Goal: Task Accomplishment & Management: Manage account settings

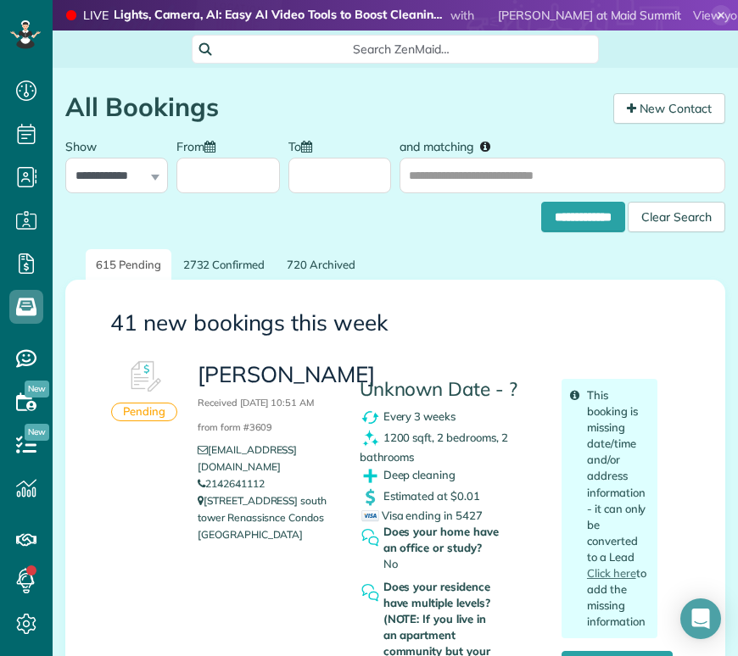
scroll to position [7, 7]
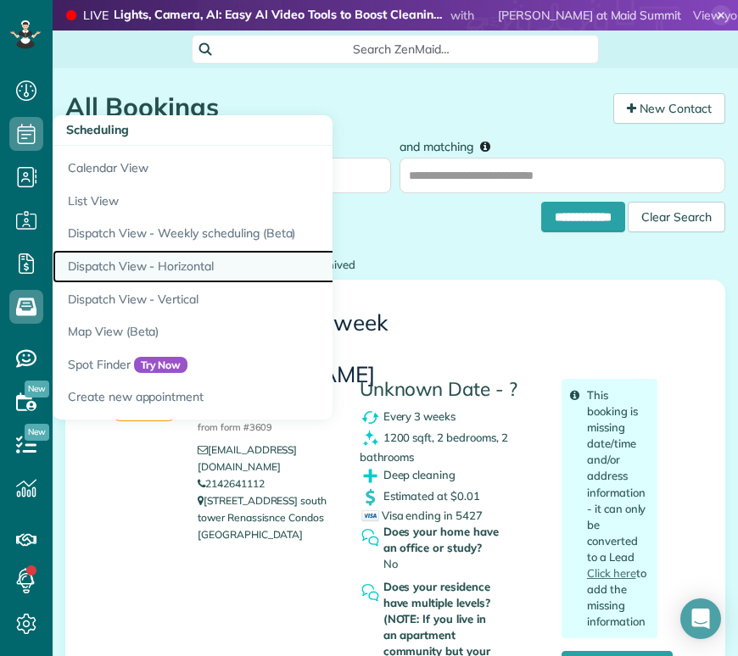
click at [187, 273] on link "Dispatch View - Horizontal" at bounding box center [265, 266] width 424 height 33
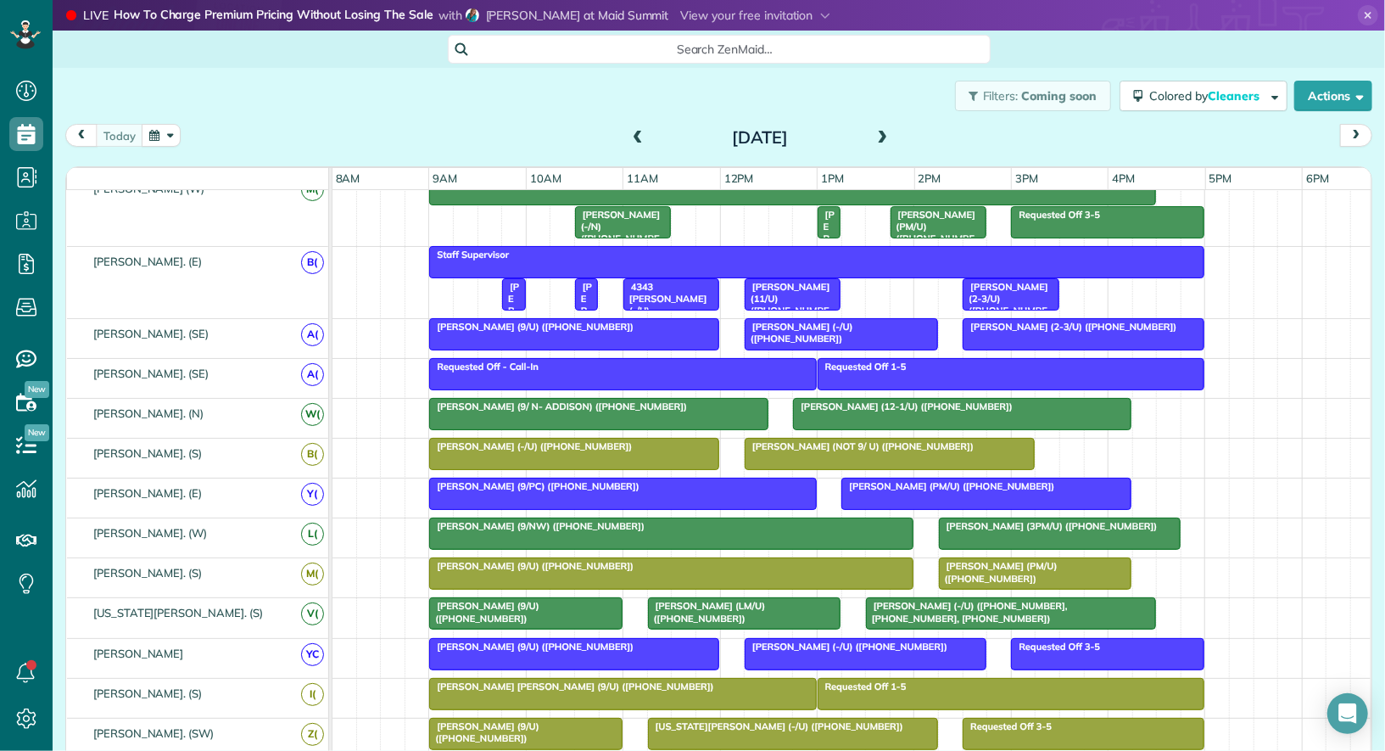
scroll to position [198, 0]
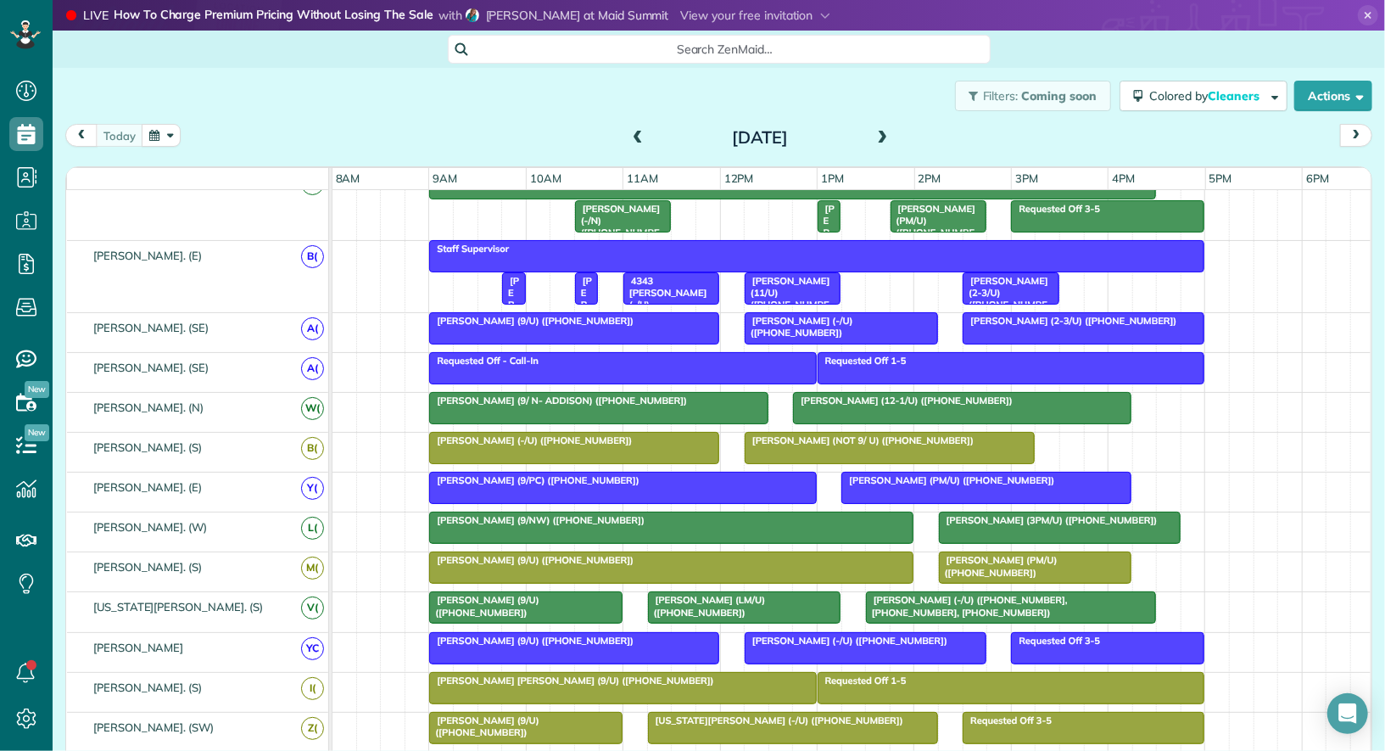
click at [633, 140] on span at bounding box center [637, 138] width 19 height 15
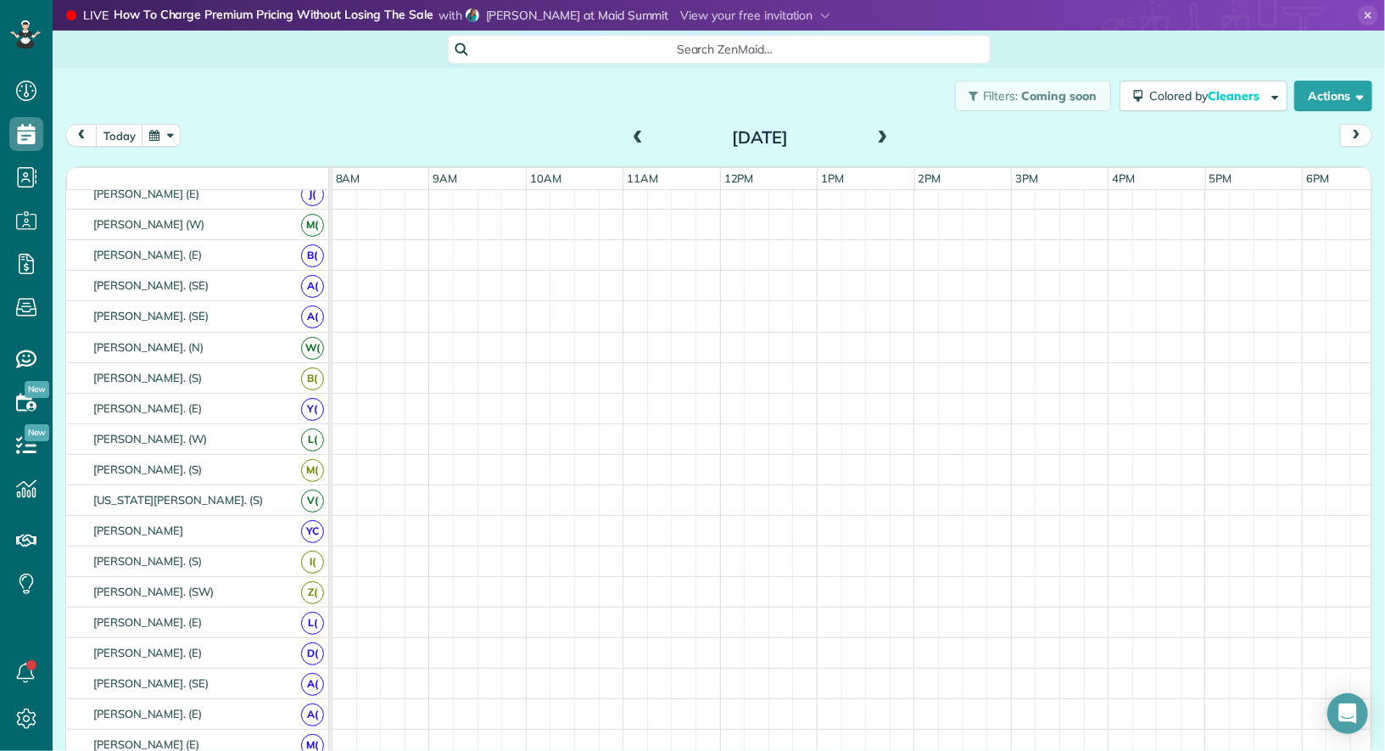
click at [737, 141] on span at bounding box center [883, 138] width 19 height 15
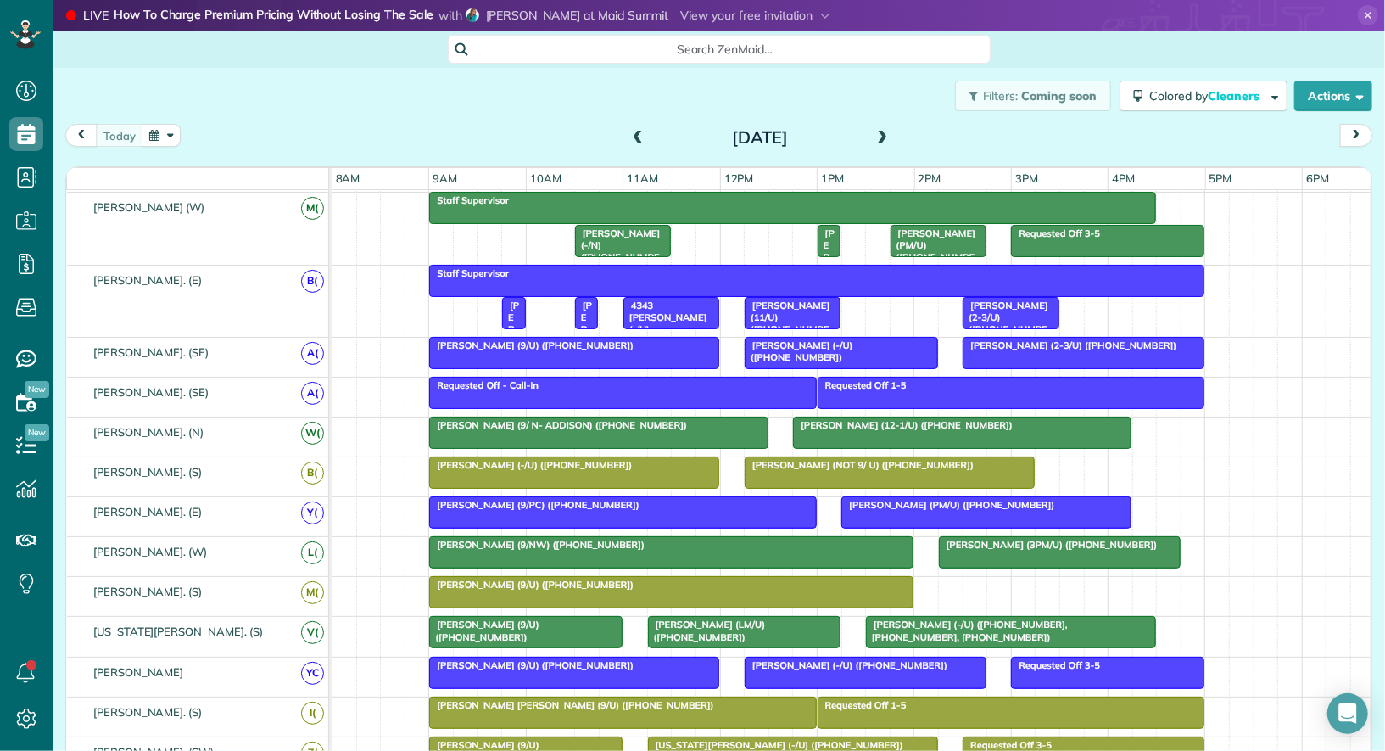
scroll to position [443, 0]
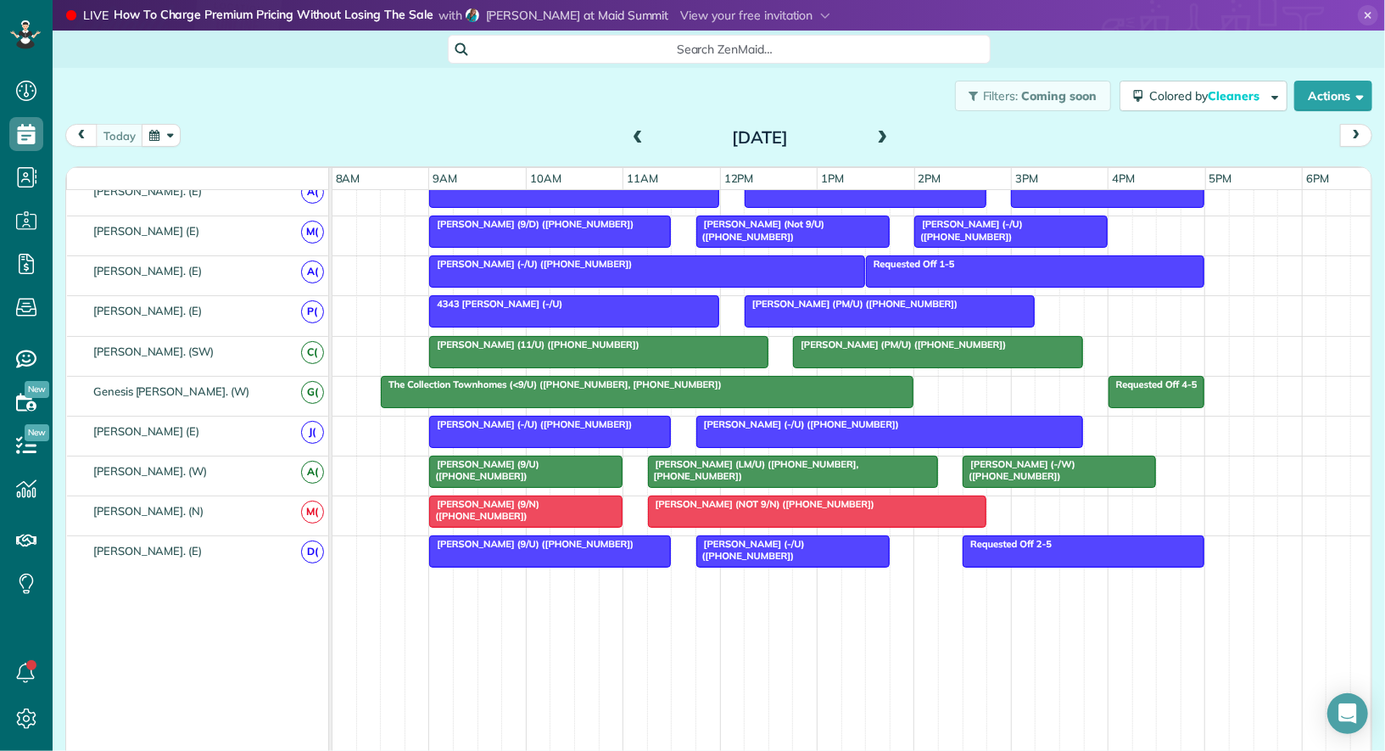
click at [737, 129] on span at bounding box center [883, 138] width 19 height 25
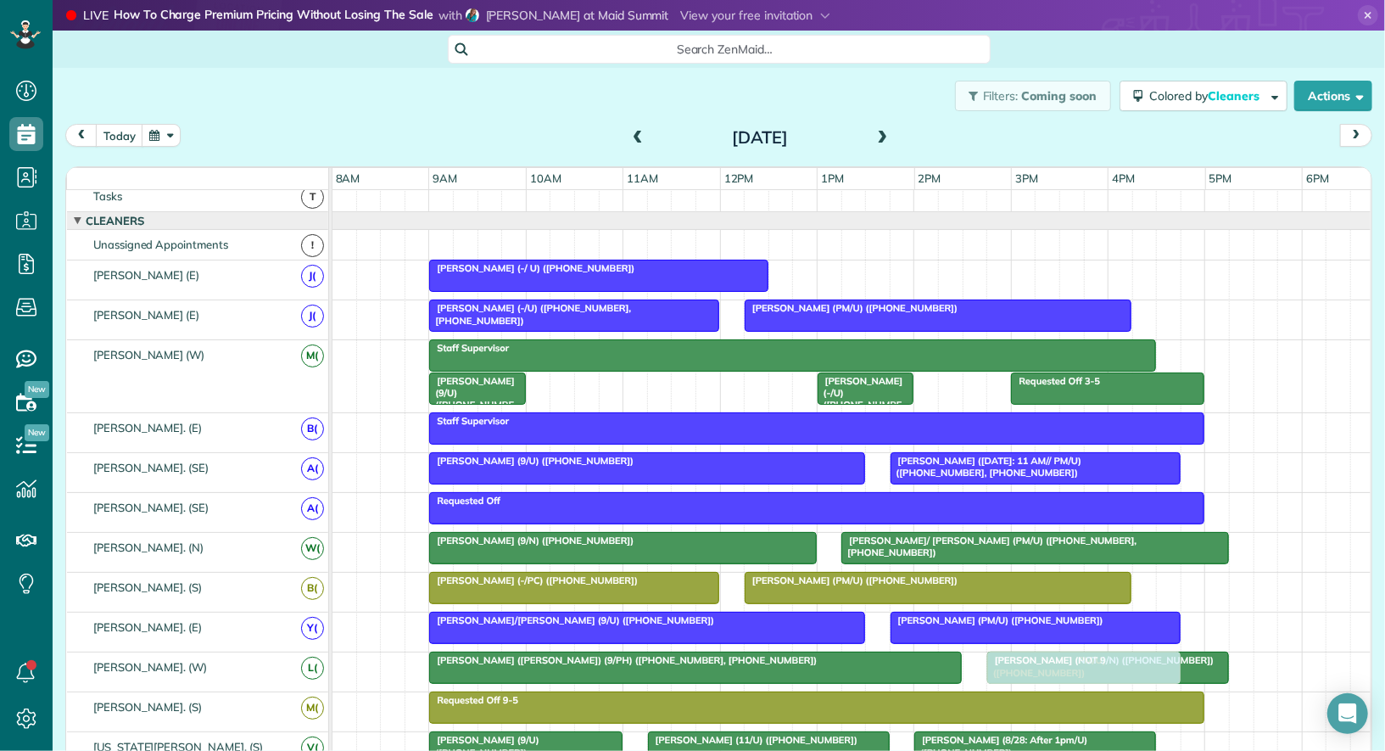
drag, startPoint x: 835, startPoint y: 275, endPoint x: 1026, endPoint y: 653, distance: 424.1
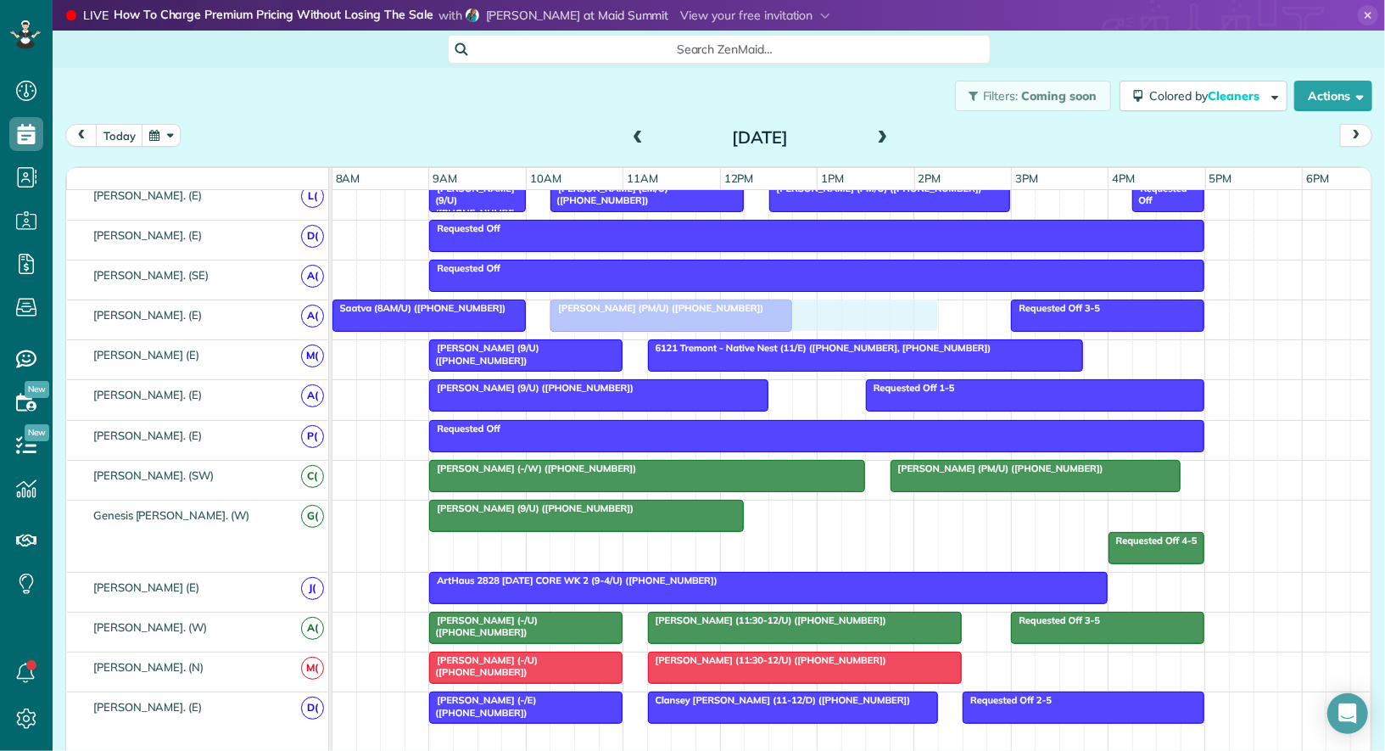
drag, startPoint x: 877, startPoint y: 511, endPoint x: 666, endPoint y: 326, distance: 281.3
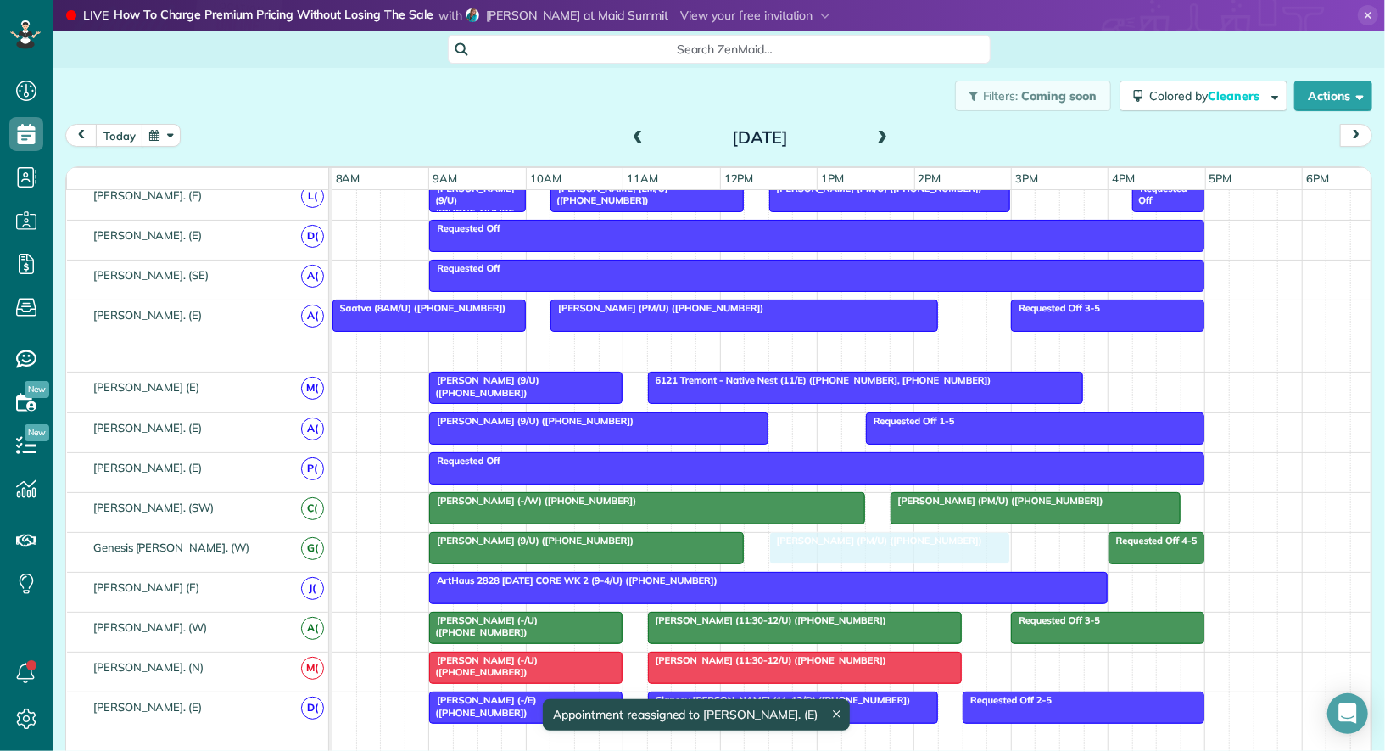
drag, startPoint x: 678, startPoint y: 332, endPoint x: 897, endPoint y: 535, distance: 298.3
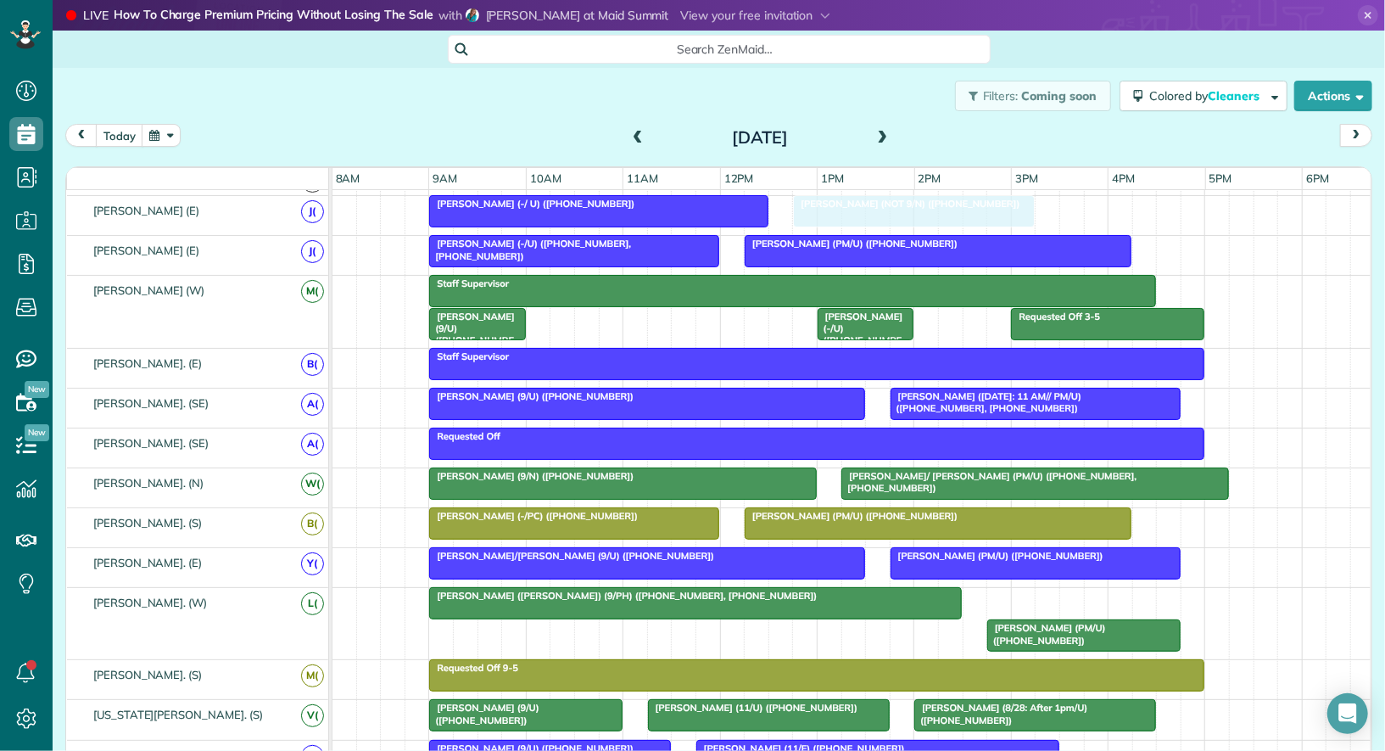
drag, startPoint x: 1089, startPoint y: 594, endPoint x: 894, endPoint y: 226, distance: 415.9
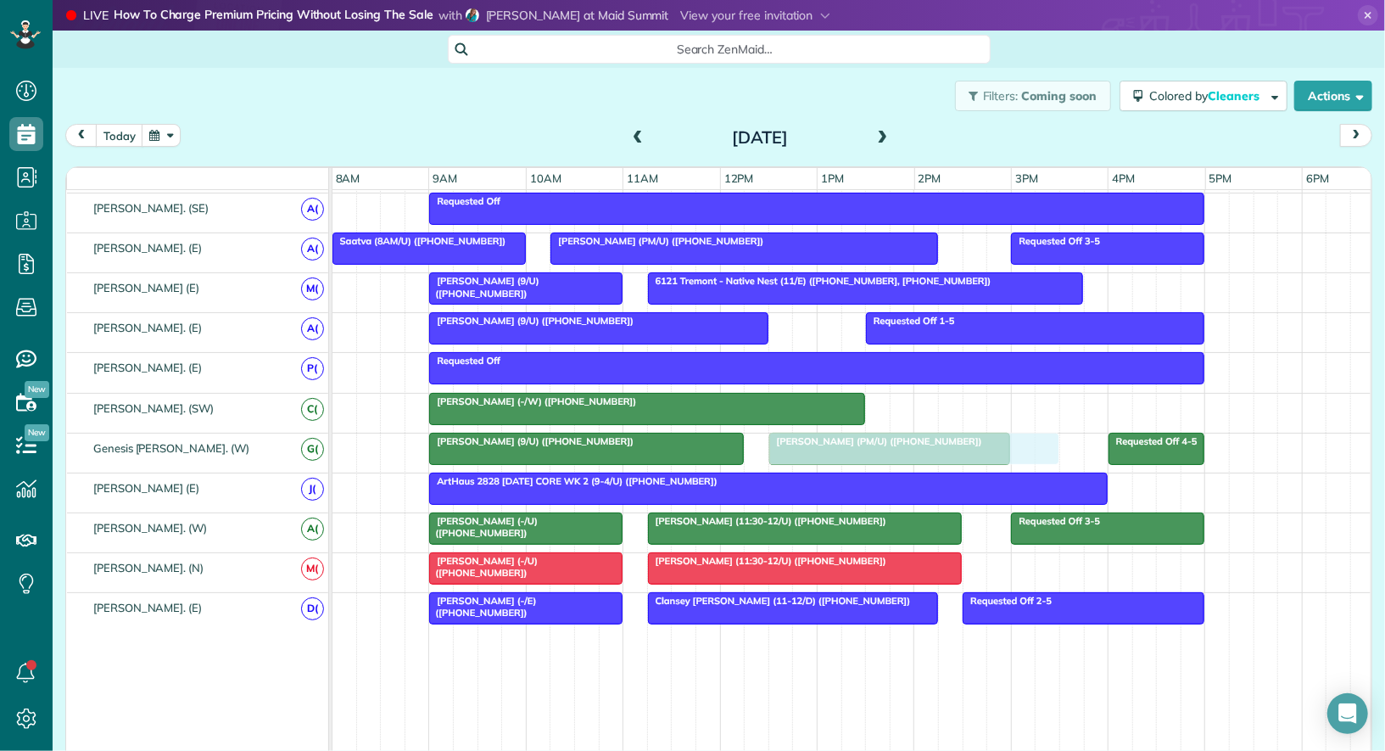
drag, startPoint x: 950, startPoint y: 390, endPoint x: 835, endPoint y: 433, distance: 122.1
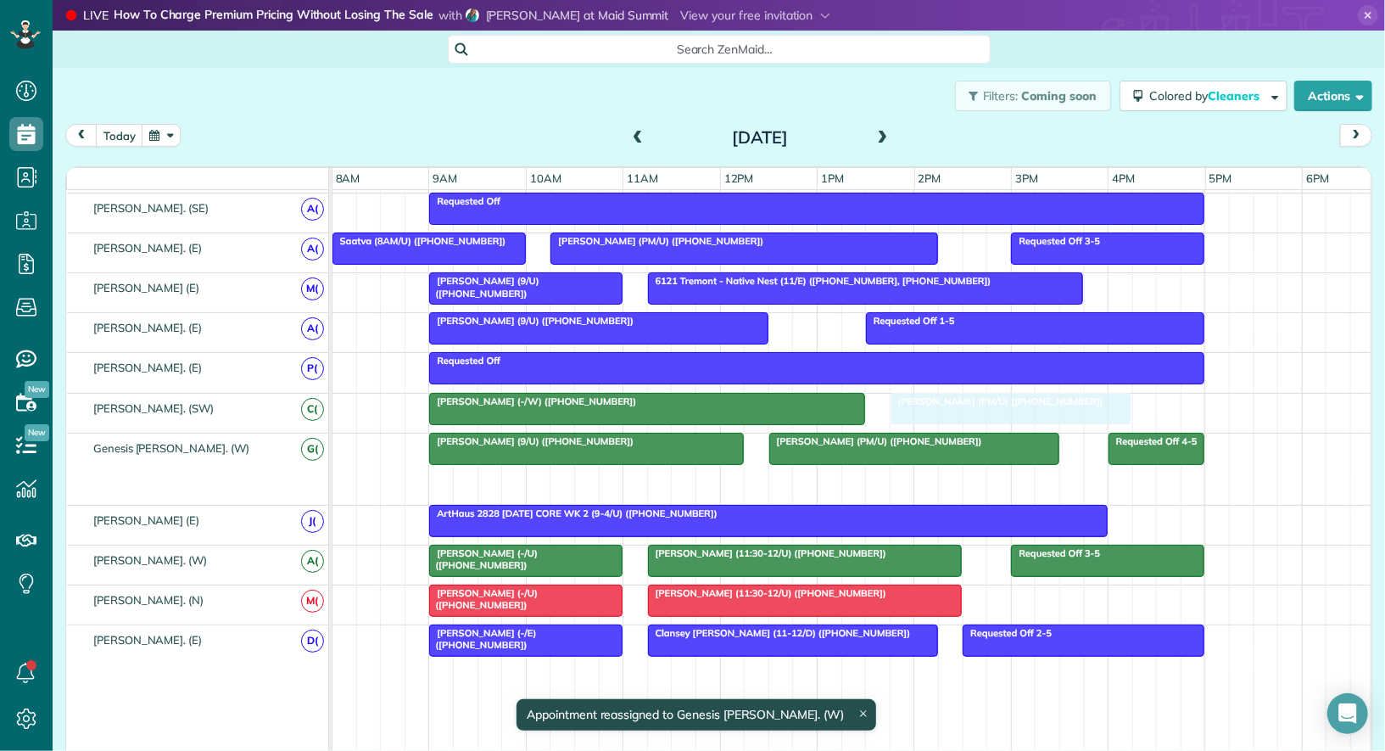
drag, startPoint x: 834, startPoint y: 461, endPoint x: 948, endPoint y: 412, distance: 124.3
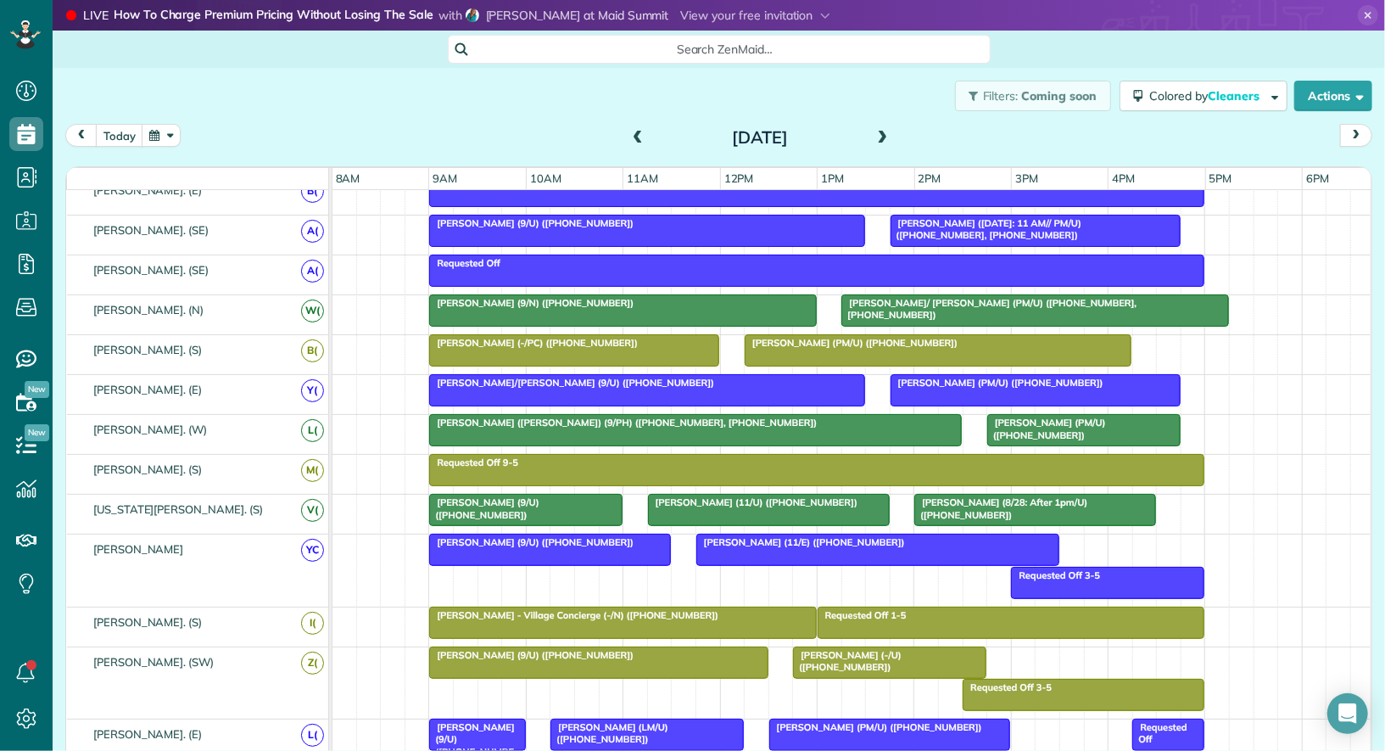
click at [167, 137] on button "button" at bounding box center [161, 135] width 39 height 23
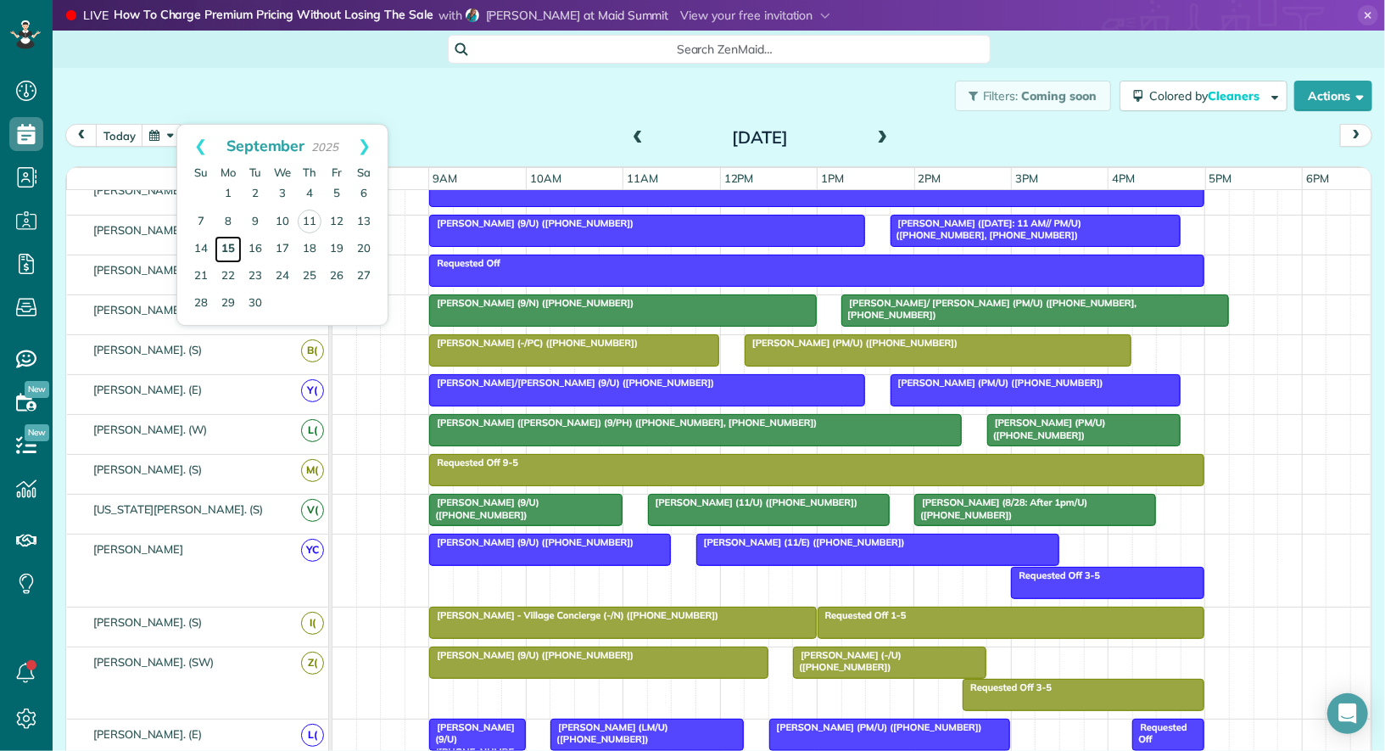
click at [231, 247] on link "15" at bounding box center [228, 249] width 27 height 27
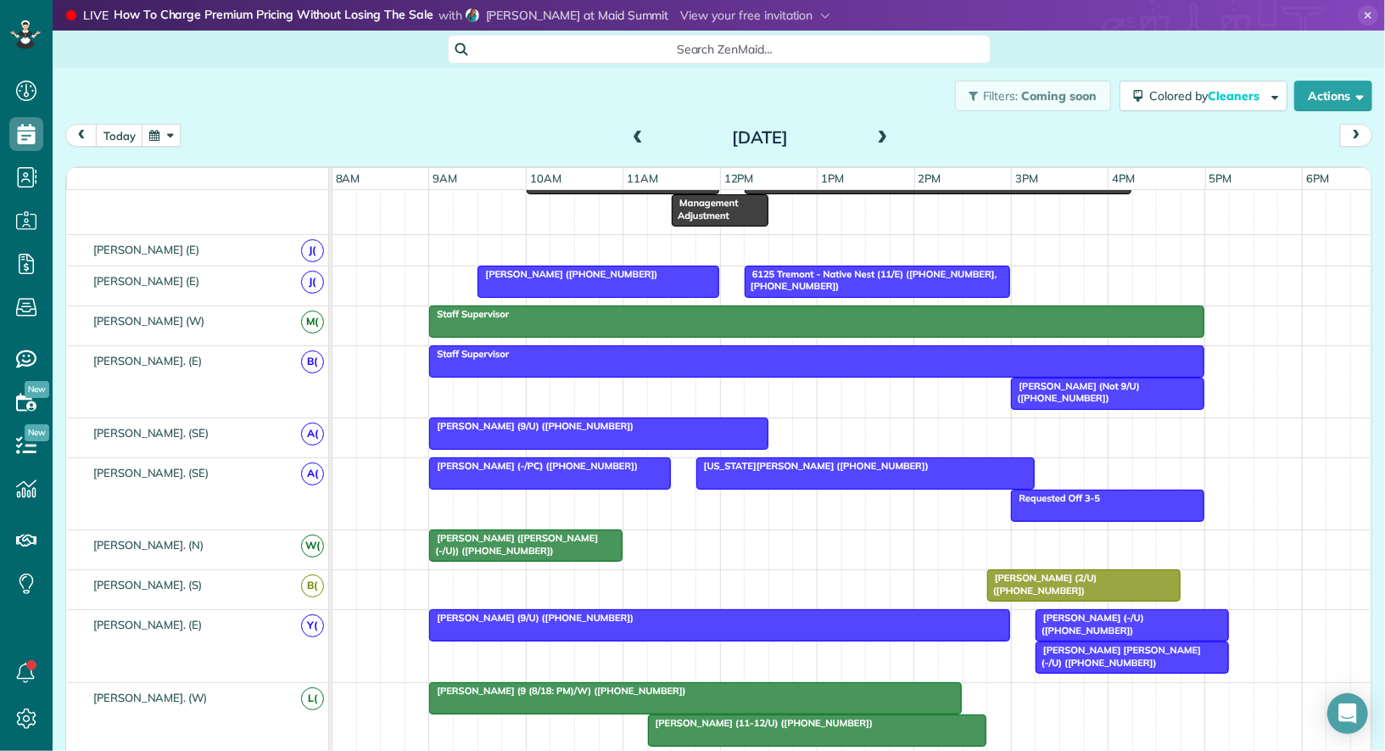
scroll to position [314, 0]
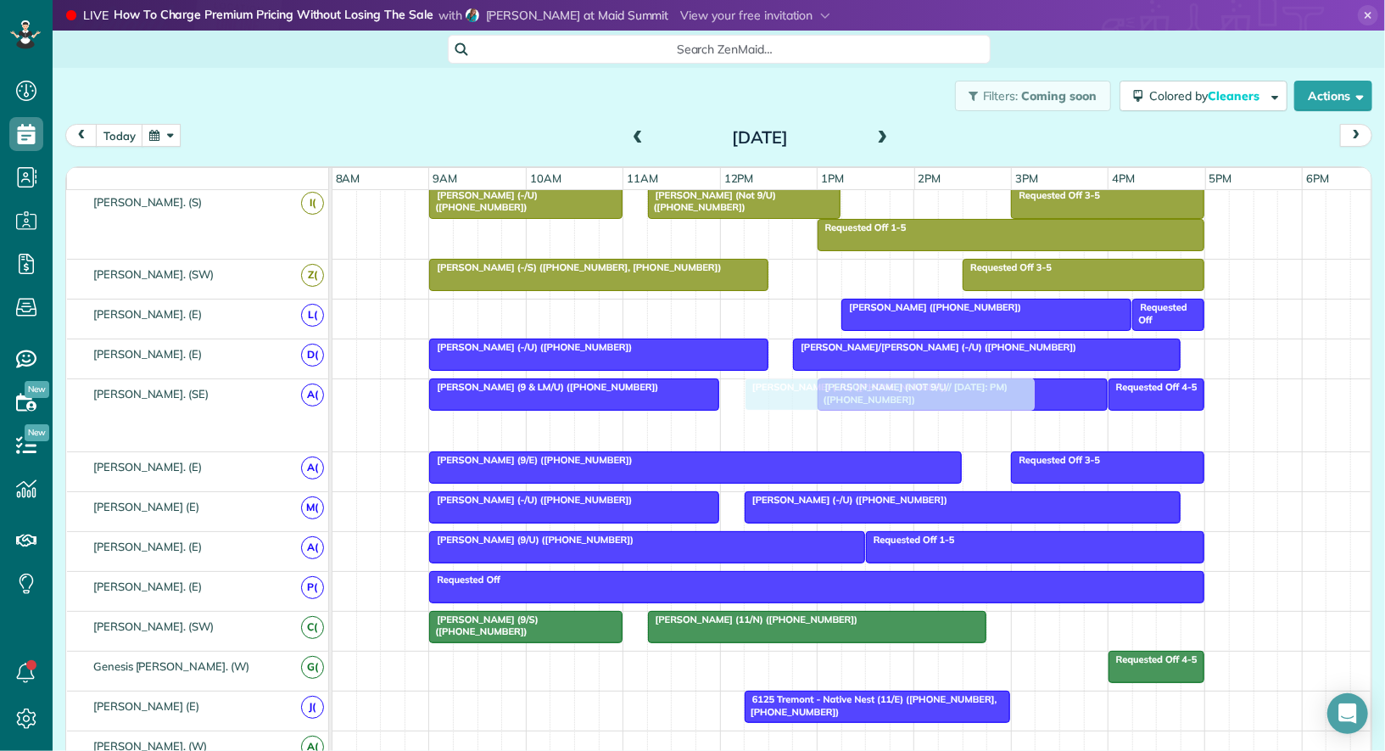
drag, startPoint x: 714, startPoint y: 421, endPoint x: 848, endPoint y: 383, distance: 139.3
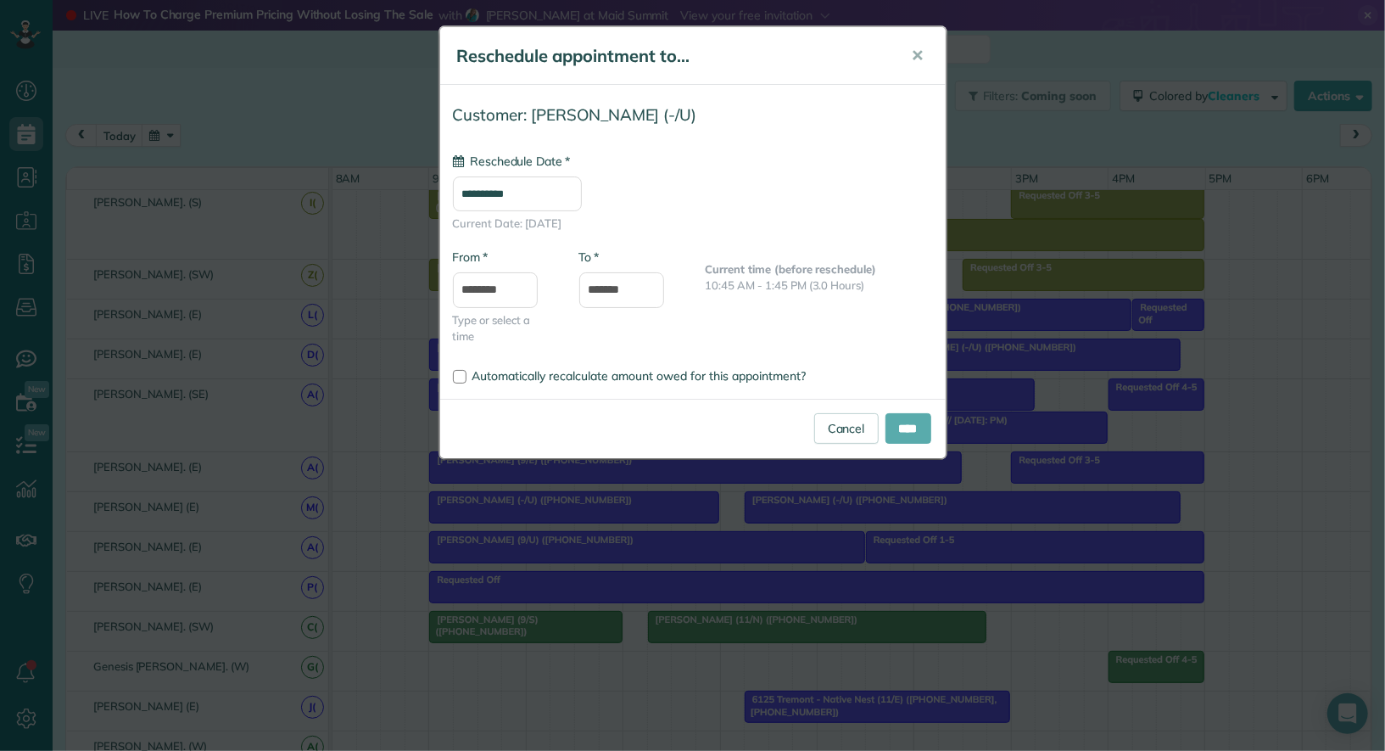
type input "**********"
click at [737, 437] on input "****" at bounding box center [908, 428] width 46 height 31
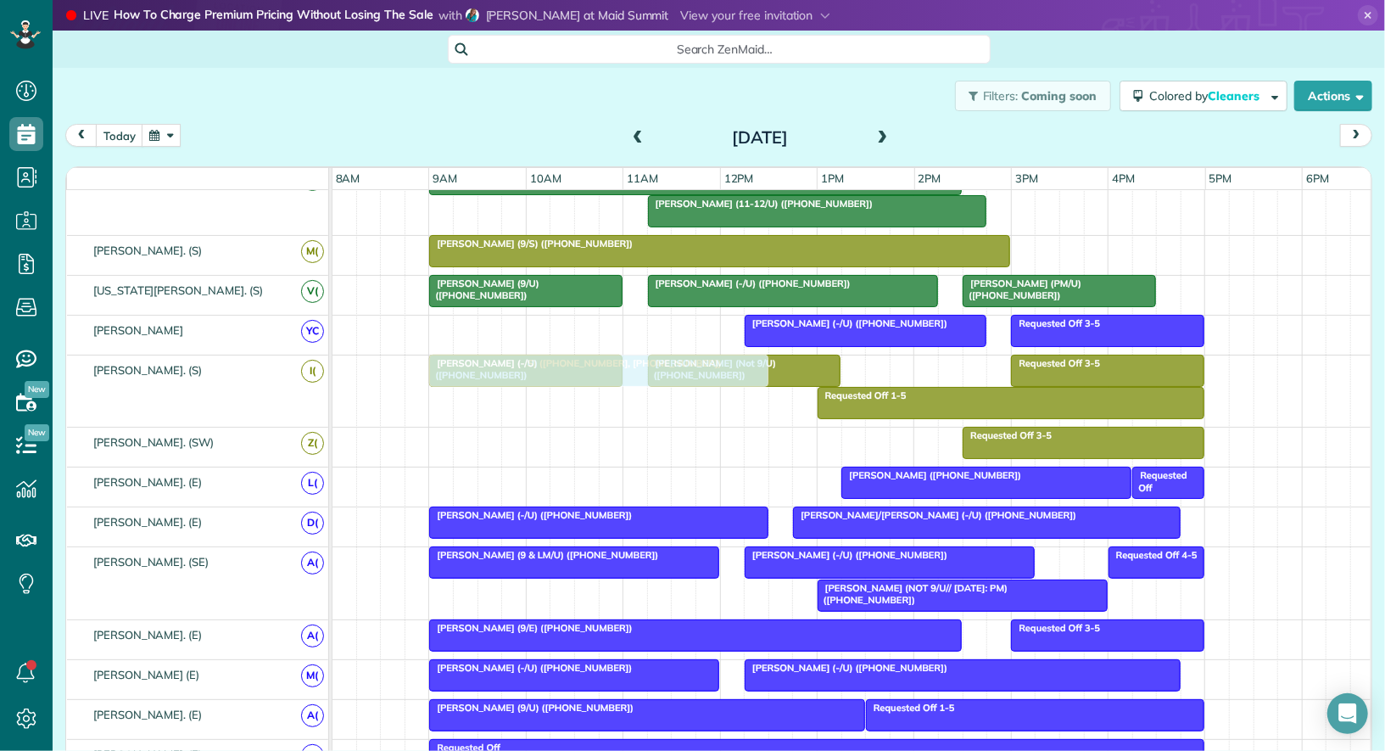
drag, startPoint x: 742, startPoint y: 444, endPoint x: 741, endPoint y: 393, distance: 51.7
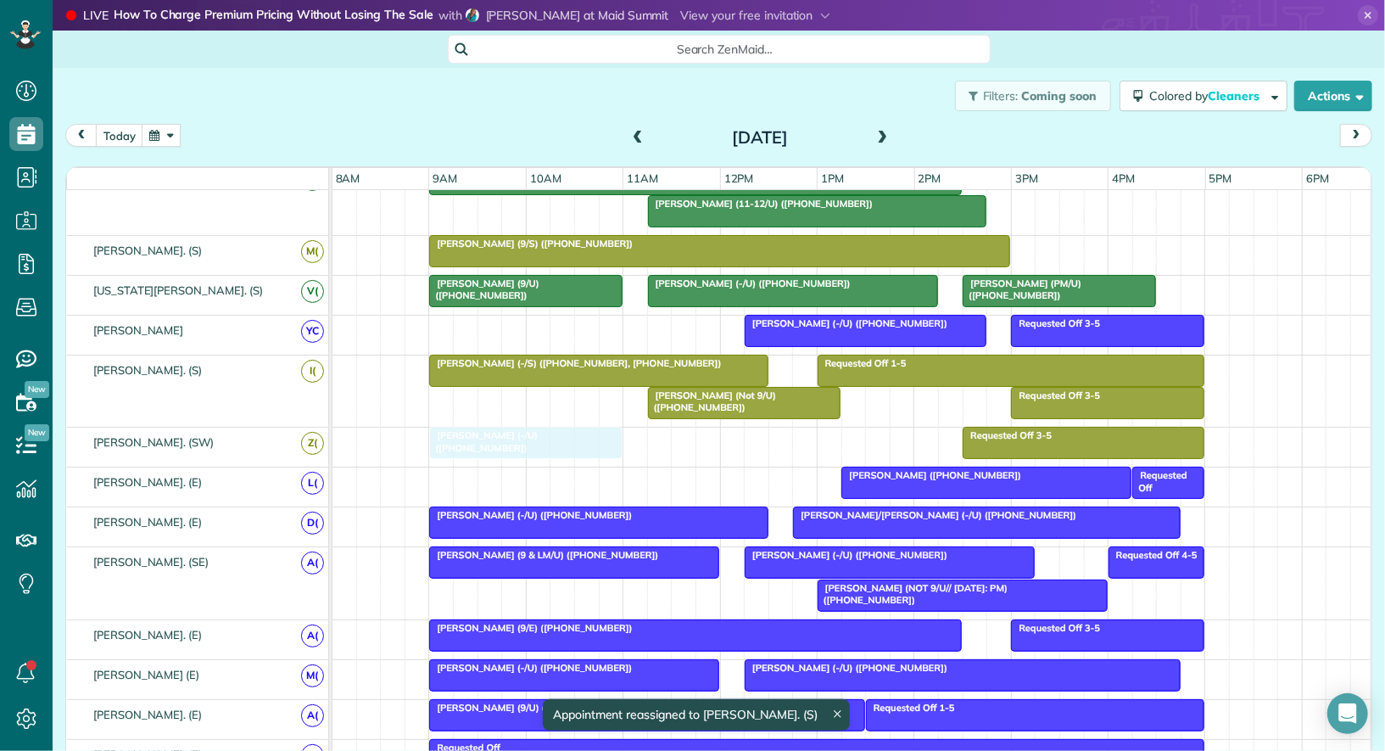
drag, startPoint x: 529, startPoint y: 399, endPoint x: 530, endPoint y: 426, distance: 26.3
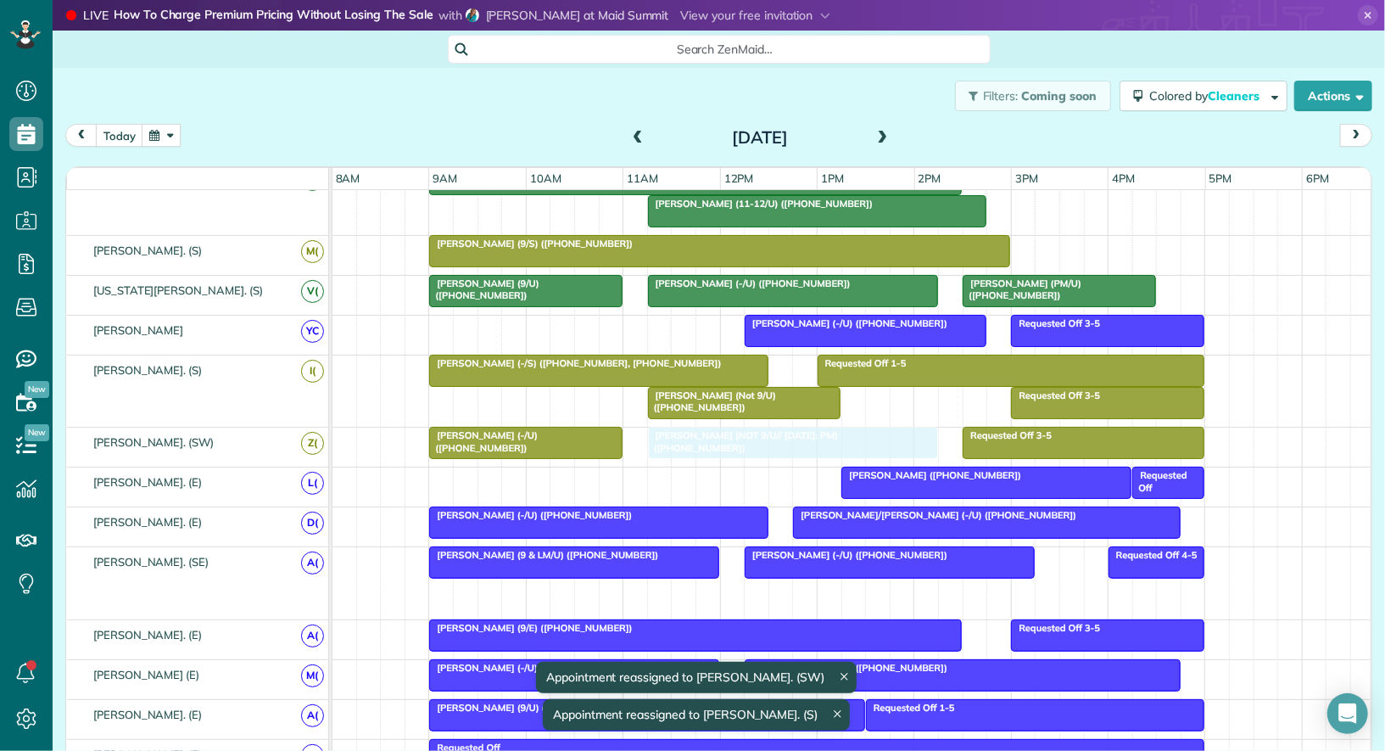
drag, startPoint x: 937, startPoint y: 579, endPoint x: 756, endPoint y: 445, distance: 225.6
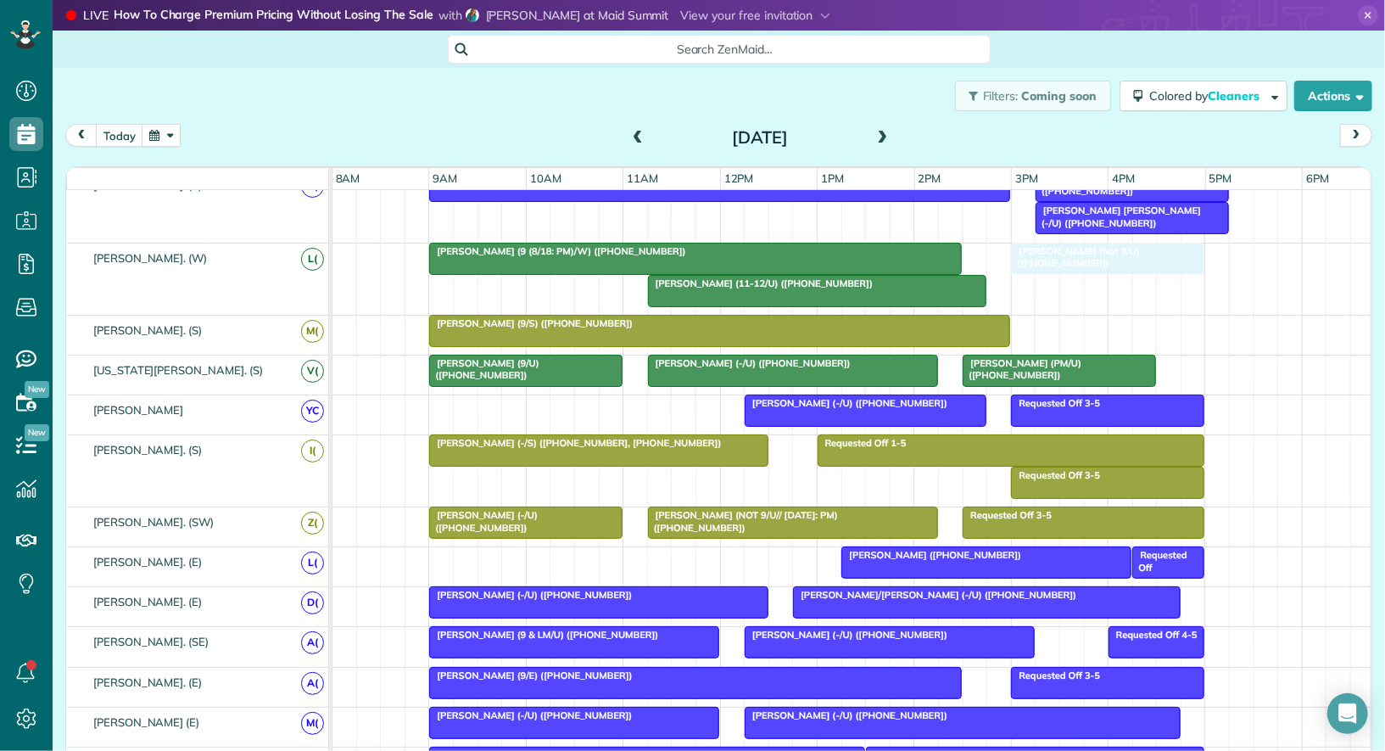
drag, startPoint x: 754, startPoint y: 488, endPoint x: 1123, endPoint y: 286, distance: 420.6
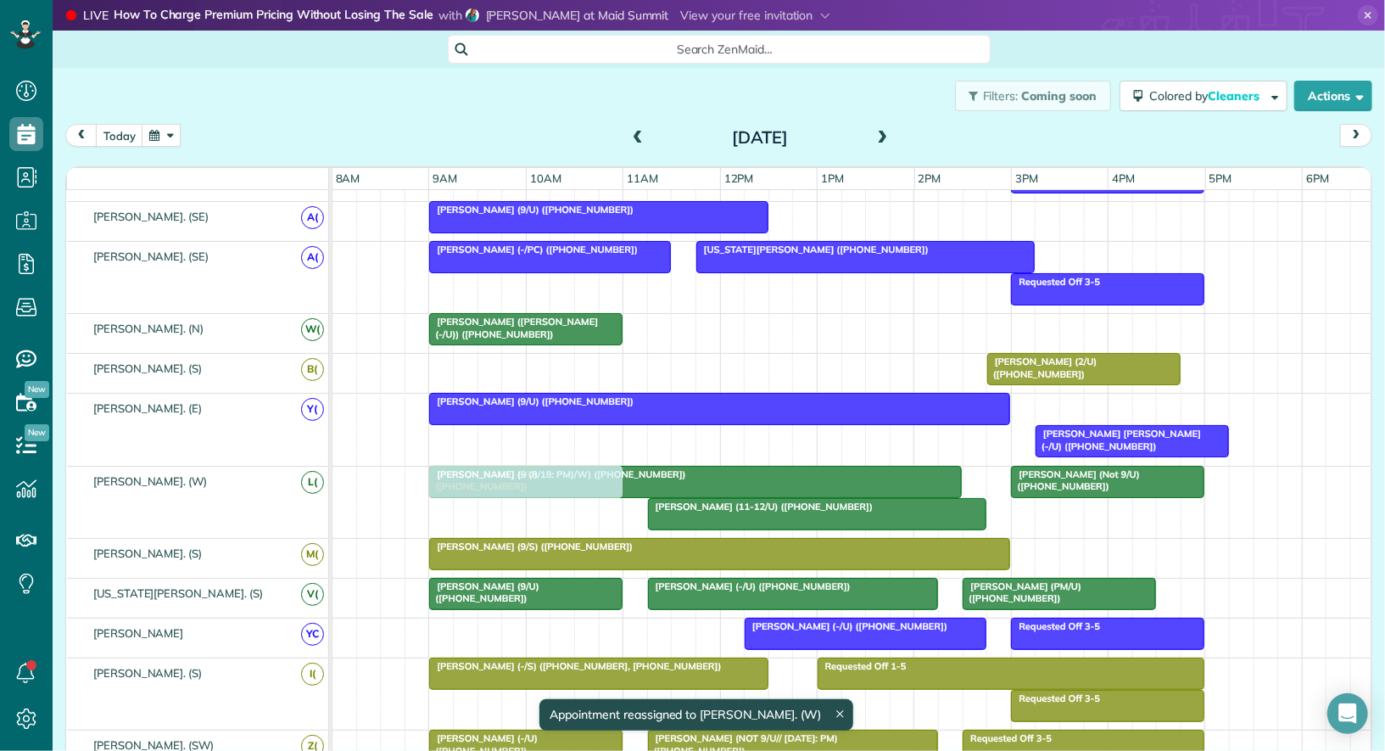
drag, startPoint x: 1098, startPoint y: 394, endPoint x: 497, endPoint y: 487, distance: 607.7
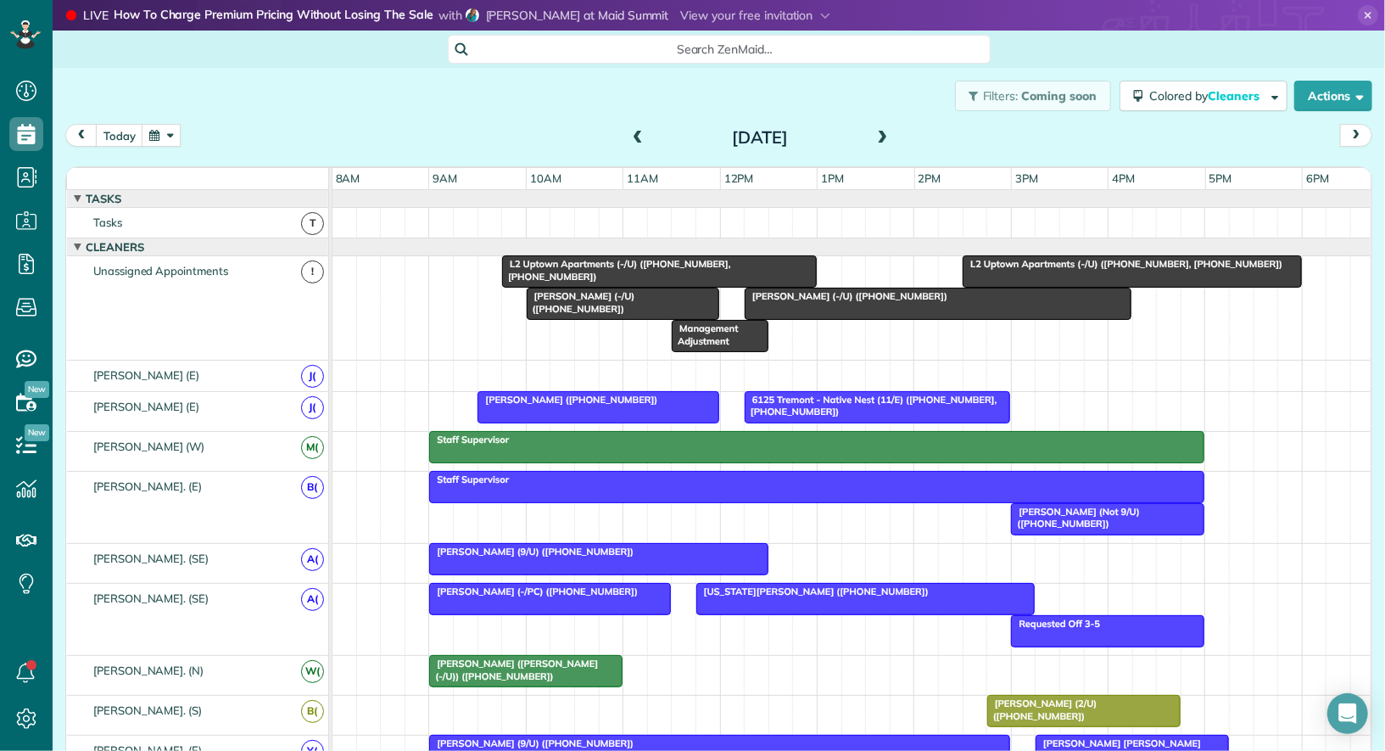
click at [737, 131] on span at bounding box center [883, 138] width 19 height 15
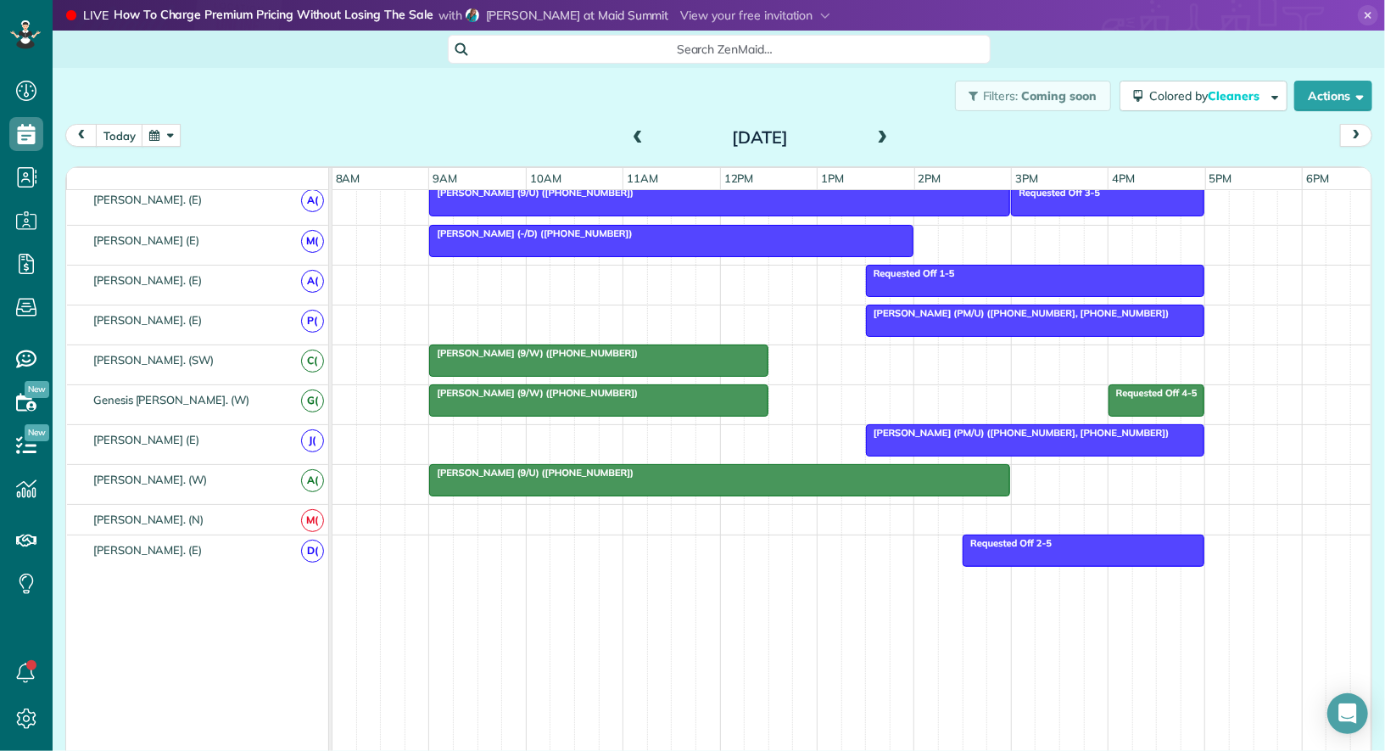
scroll to position [0, 0]
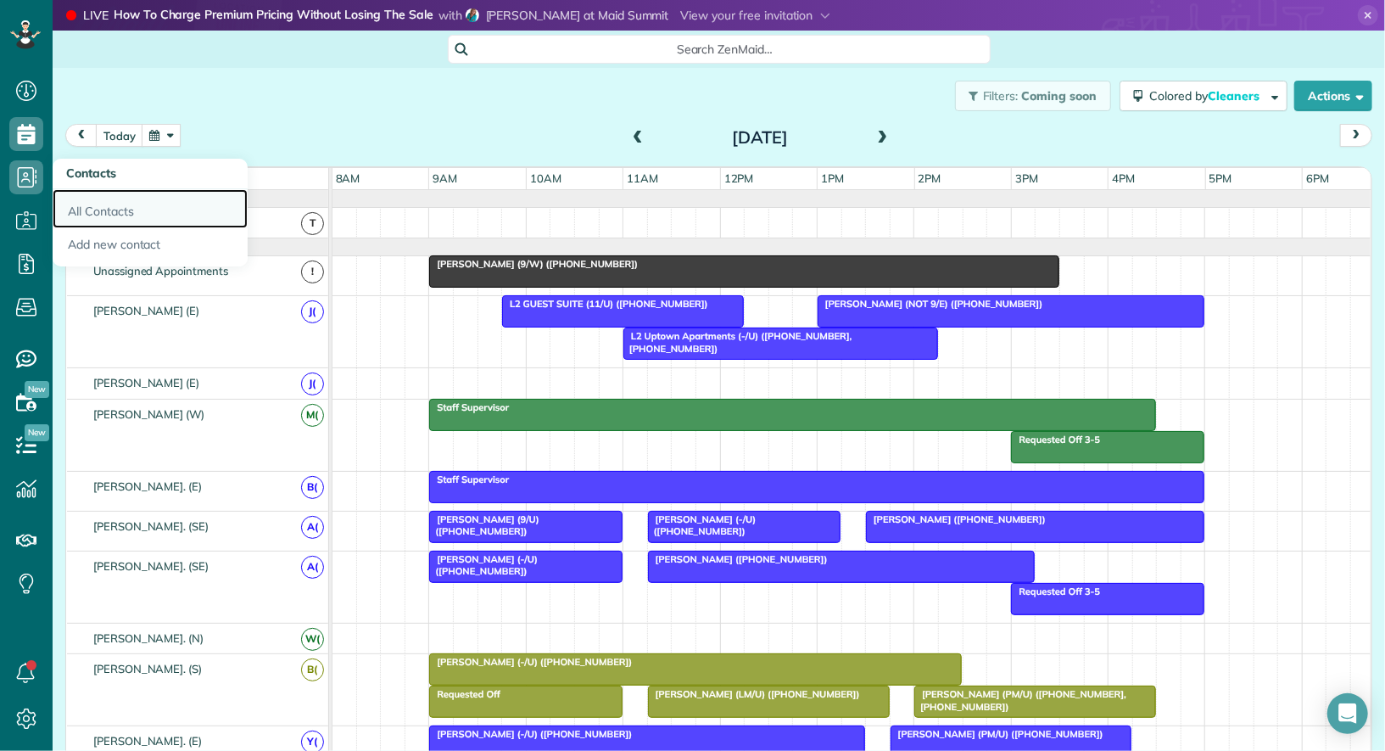
click at [85, 209] on link "All Contacts" at bounding box center [150, 208] width 195 height 39
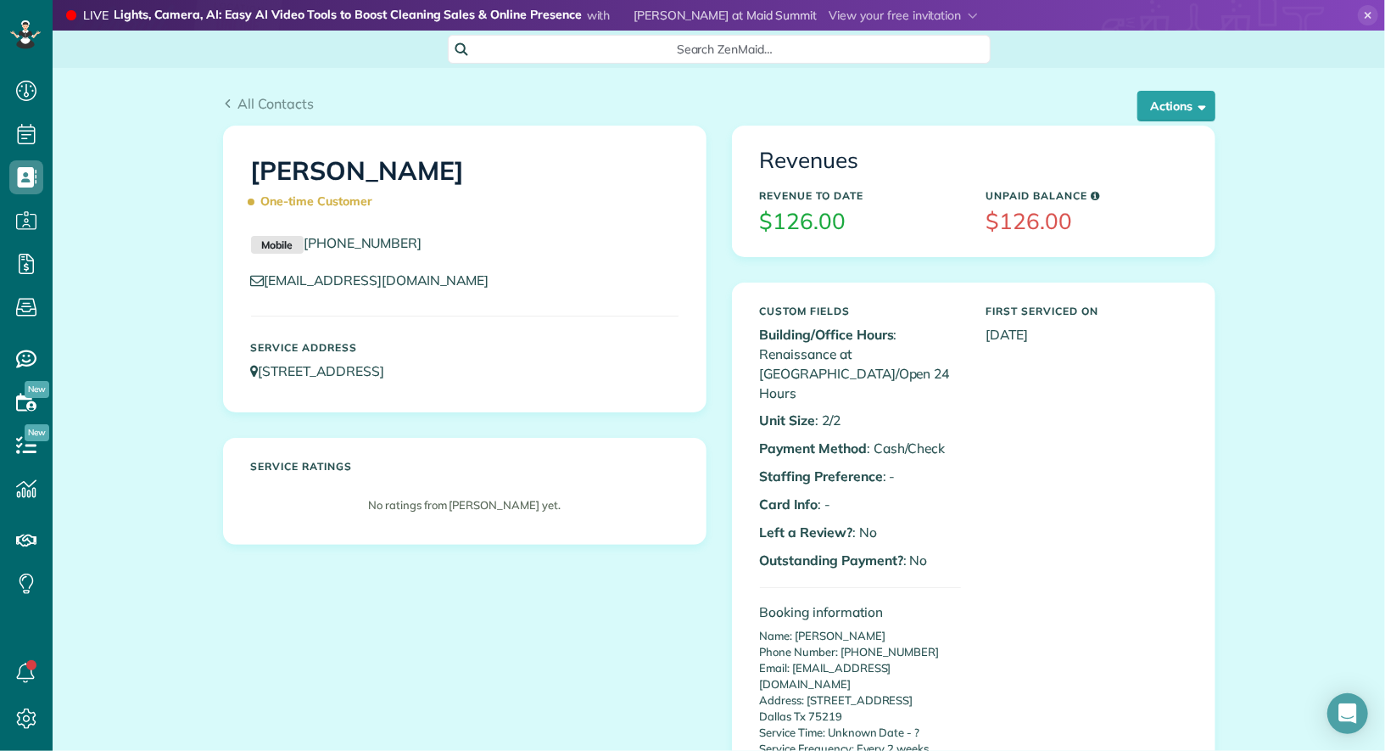
scroll to position [7, 7]
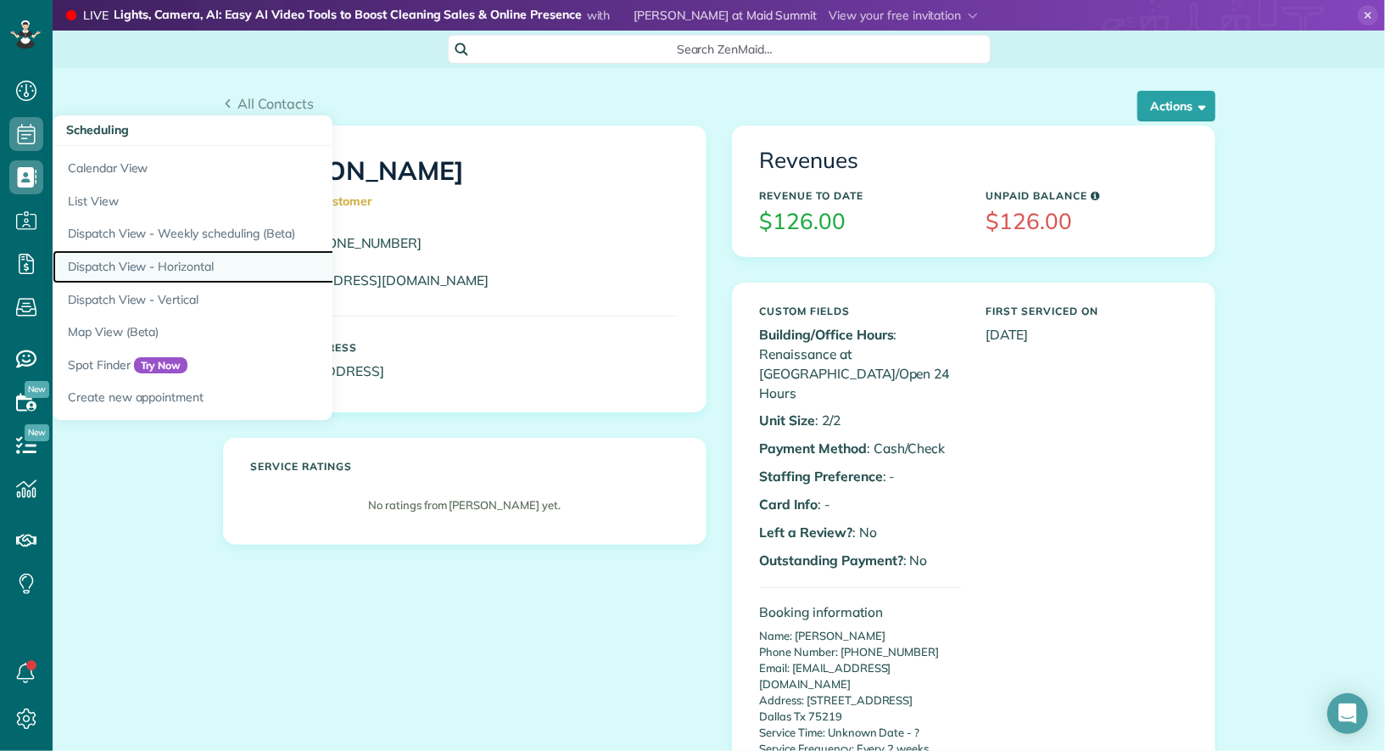
click at [132, 261] on link "Dispatch View - Horizontal" at bounding box center [265, 266] width 424 height 33
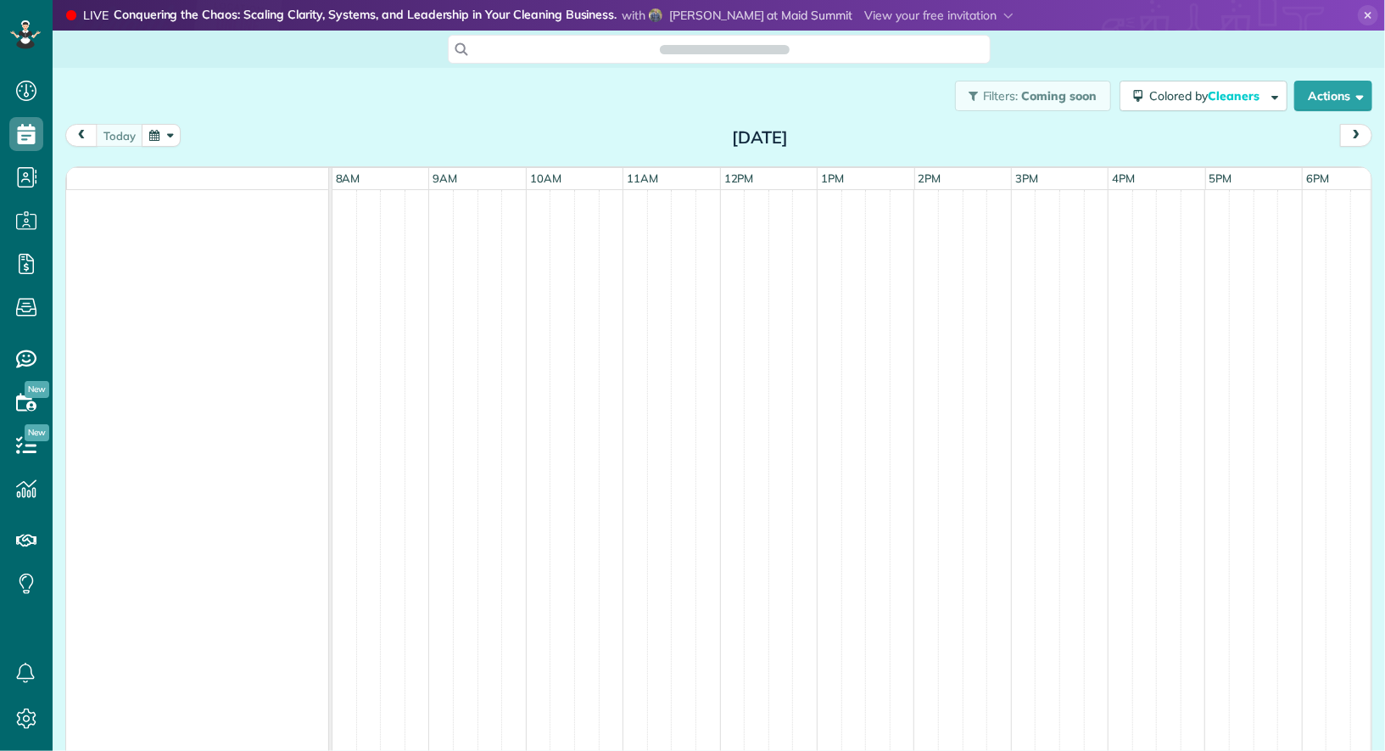
scroll to position [7, 7]
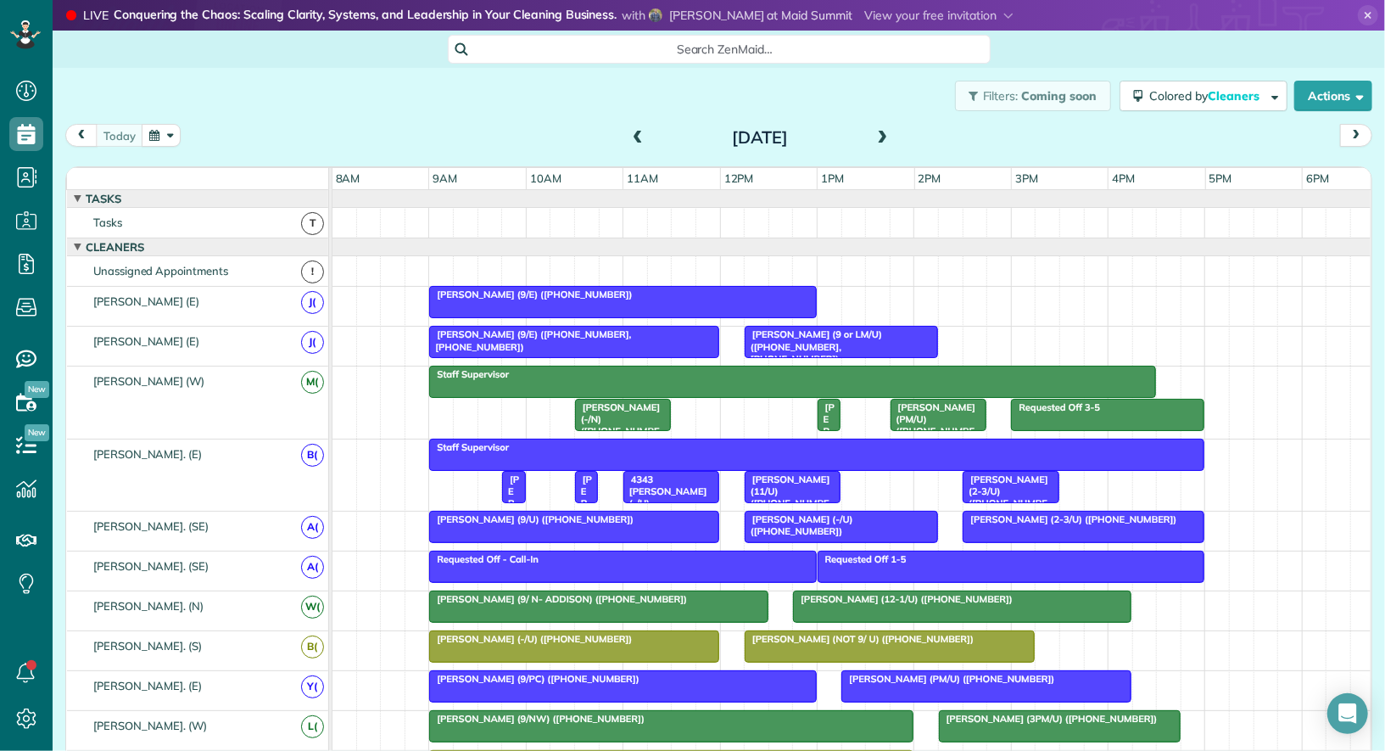
click at [881, 138] on span at bounding box center [883, 138] width 19 height 15
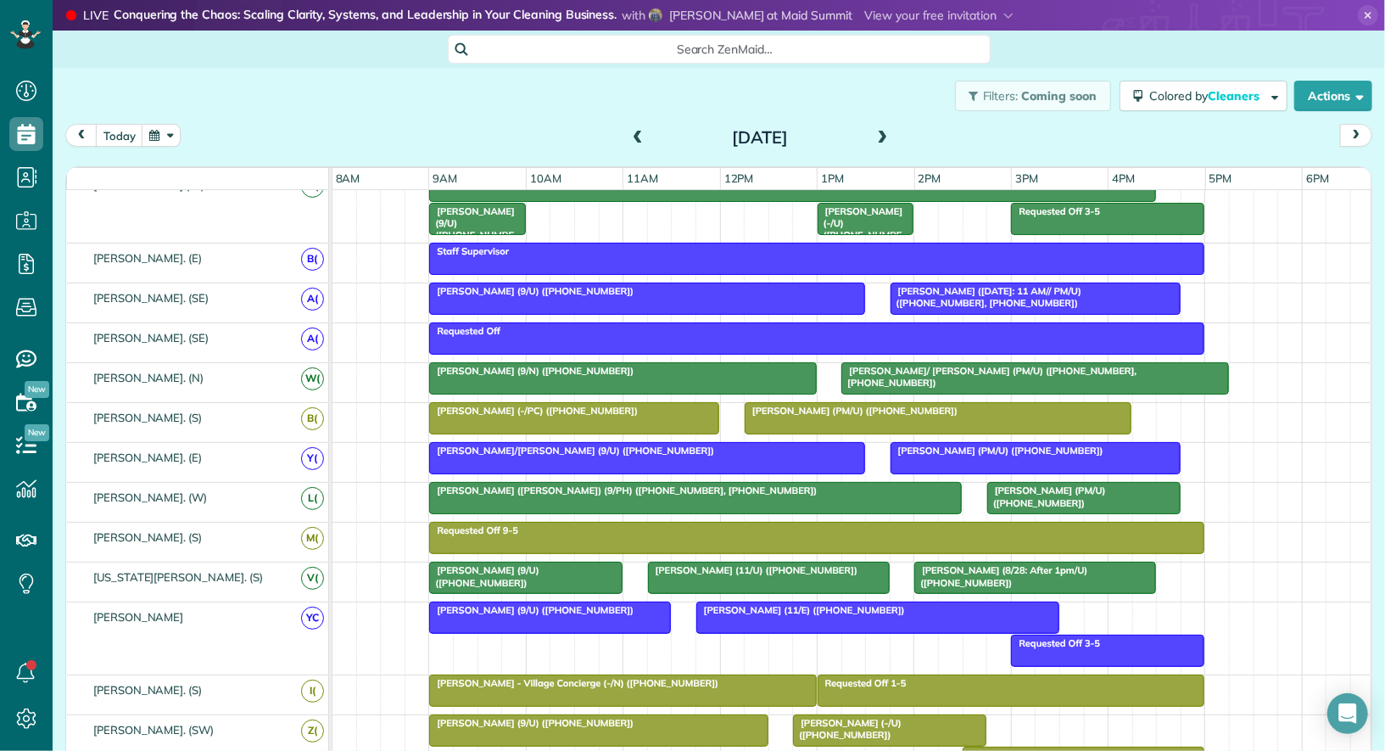
scroll to position [0, 0]
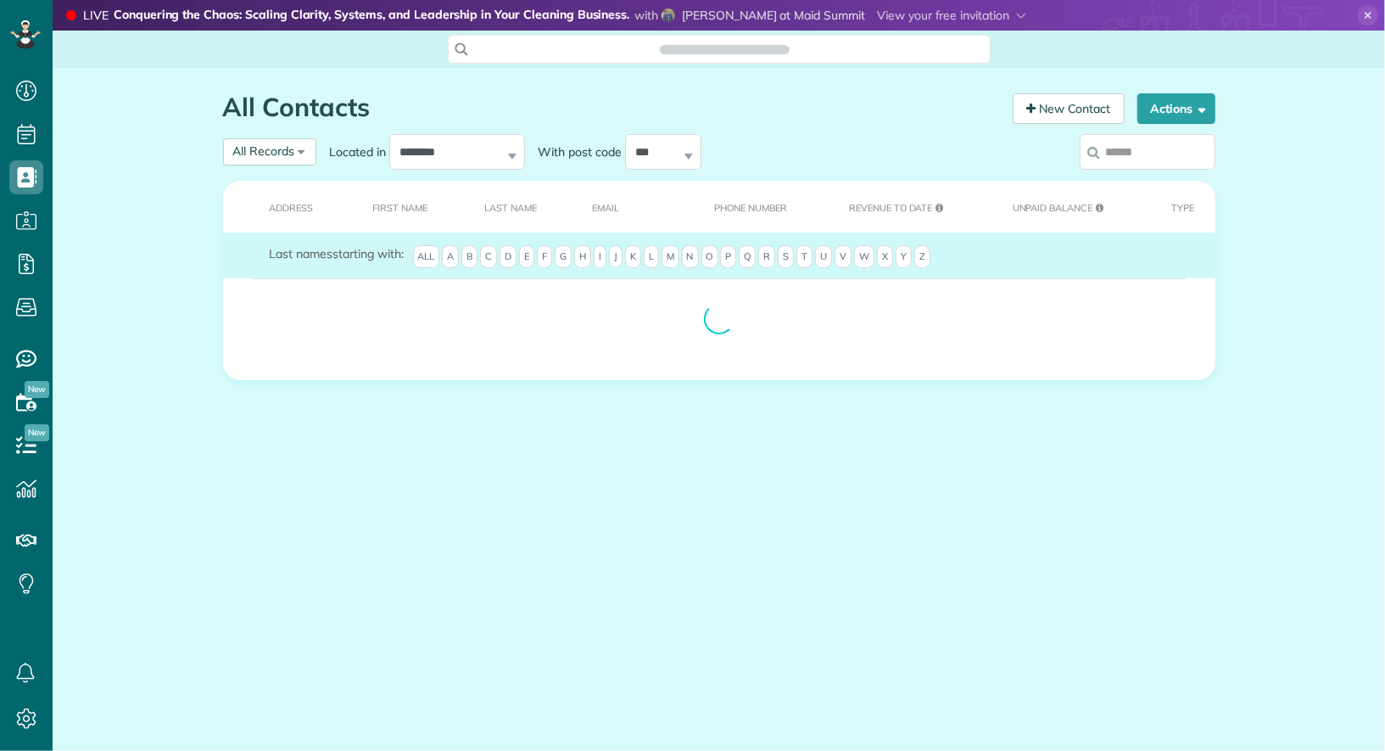
scroll to position [7, 7]
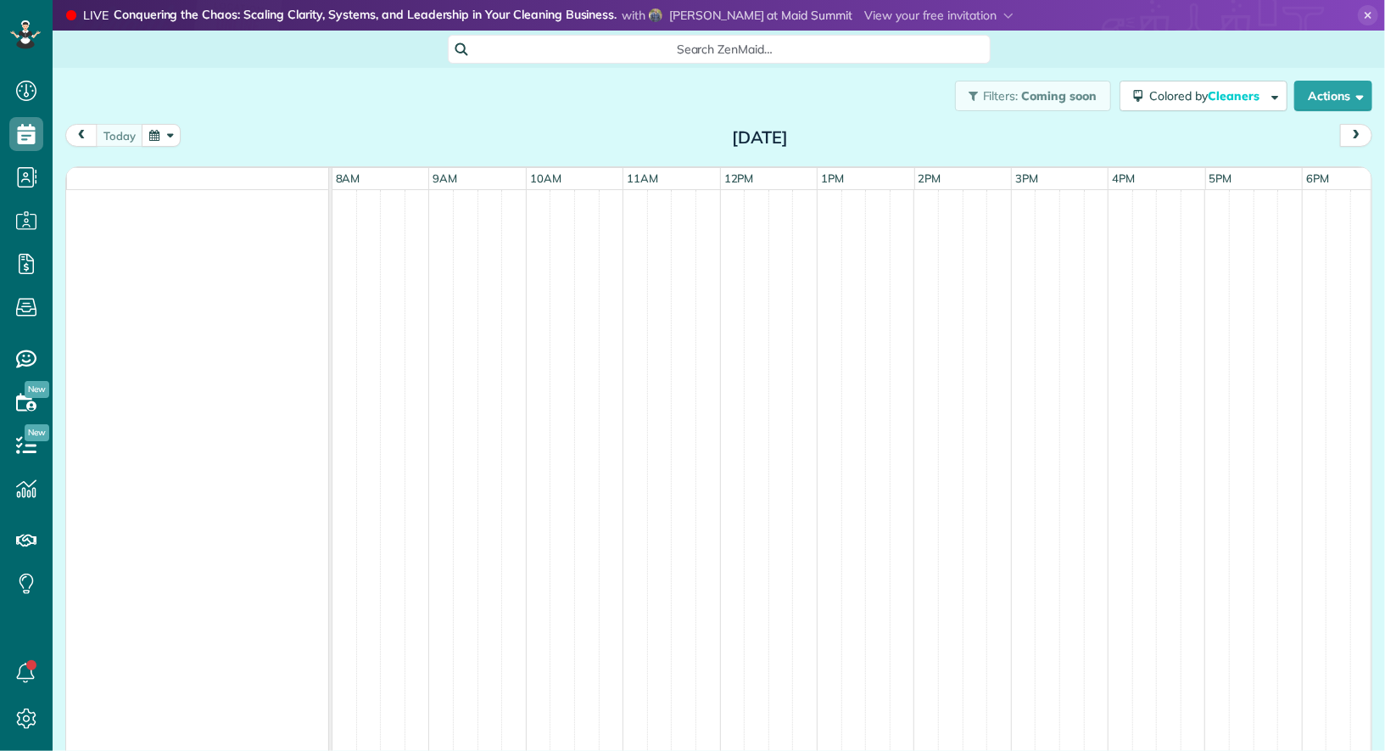
scroll to position [7, 7]
click at [161, 147] on div "[DATE] [DATE]" at bounding box center [718, 139] width 1307 height 31
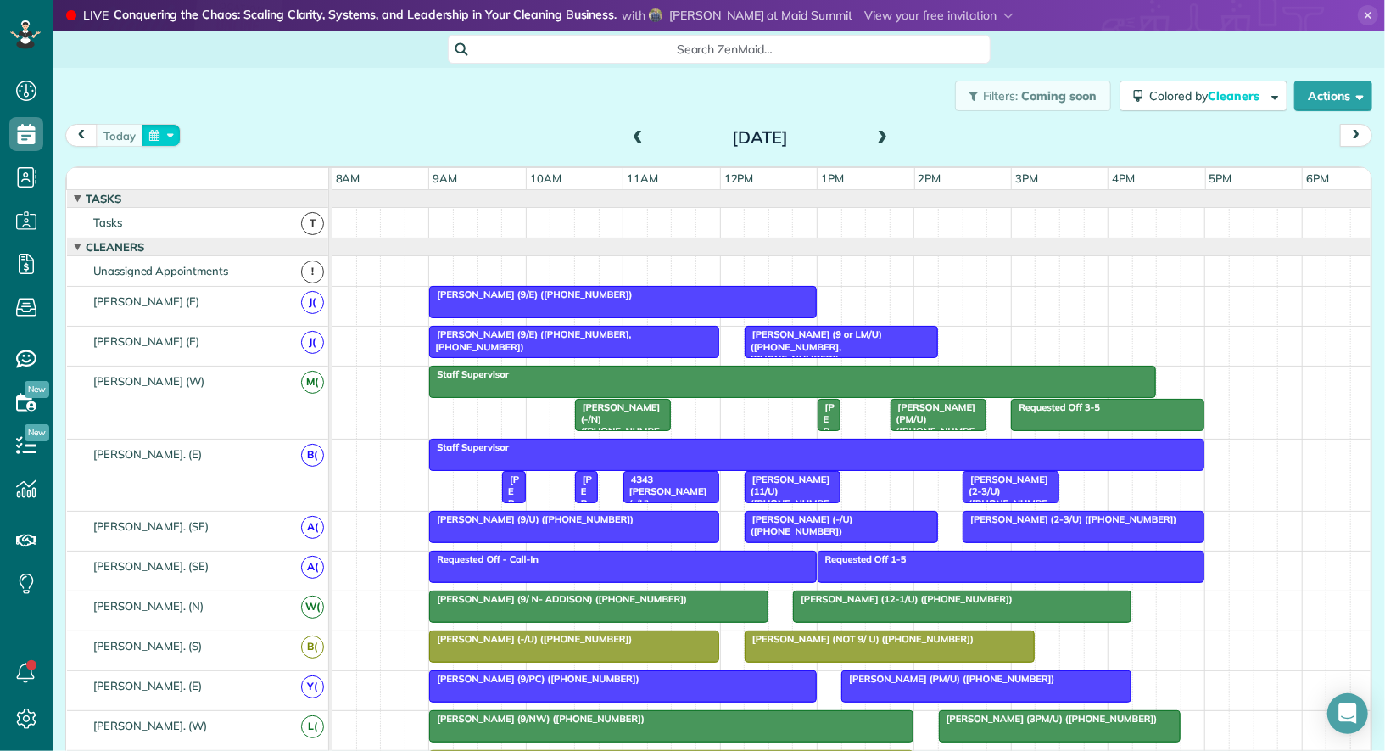
click at [166, 132] on button "button" at bounding box center [161, 135] width 39 height 23
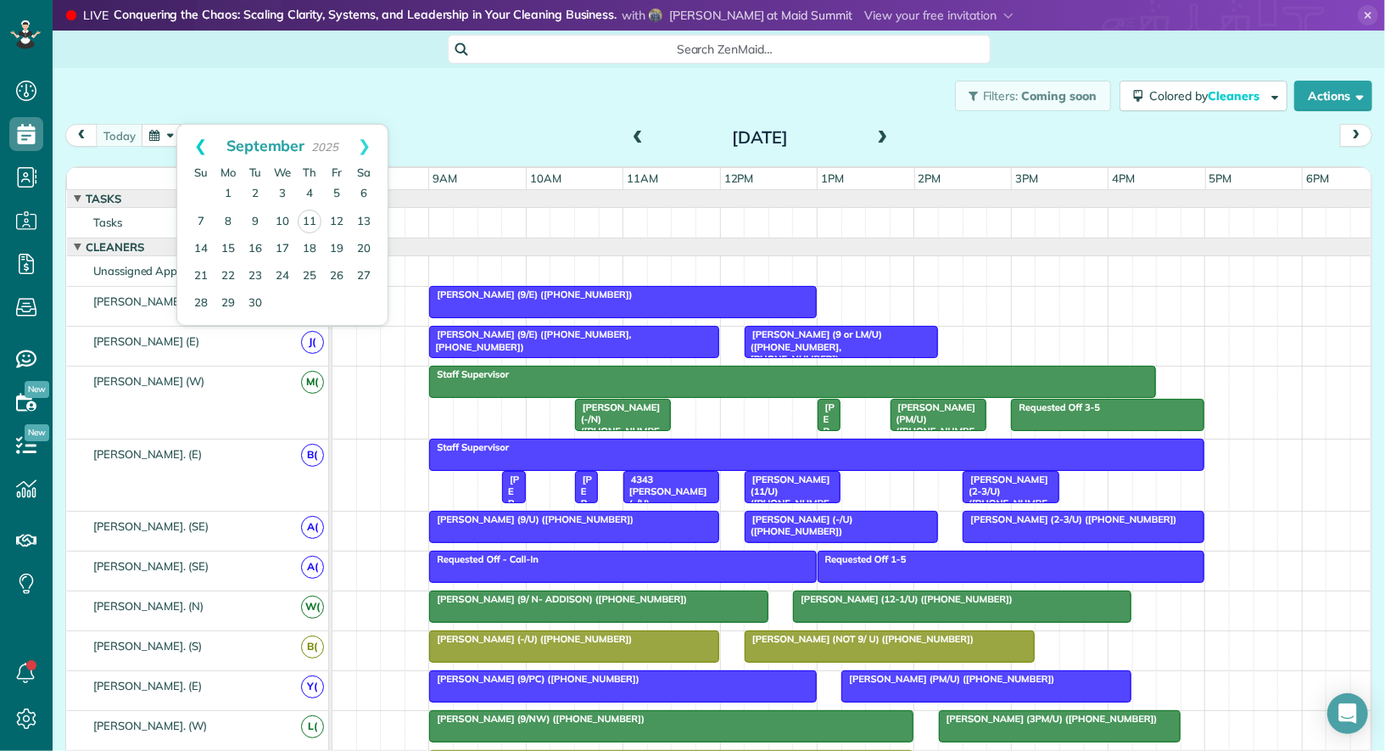
click at [191, 146] on link "Prev" at bounding box center [200, 146] width 47 height 42
click at [332, 242] on link "18" at bounding box center [336, 248] width 27 height 27
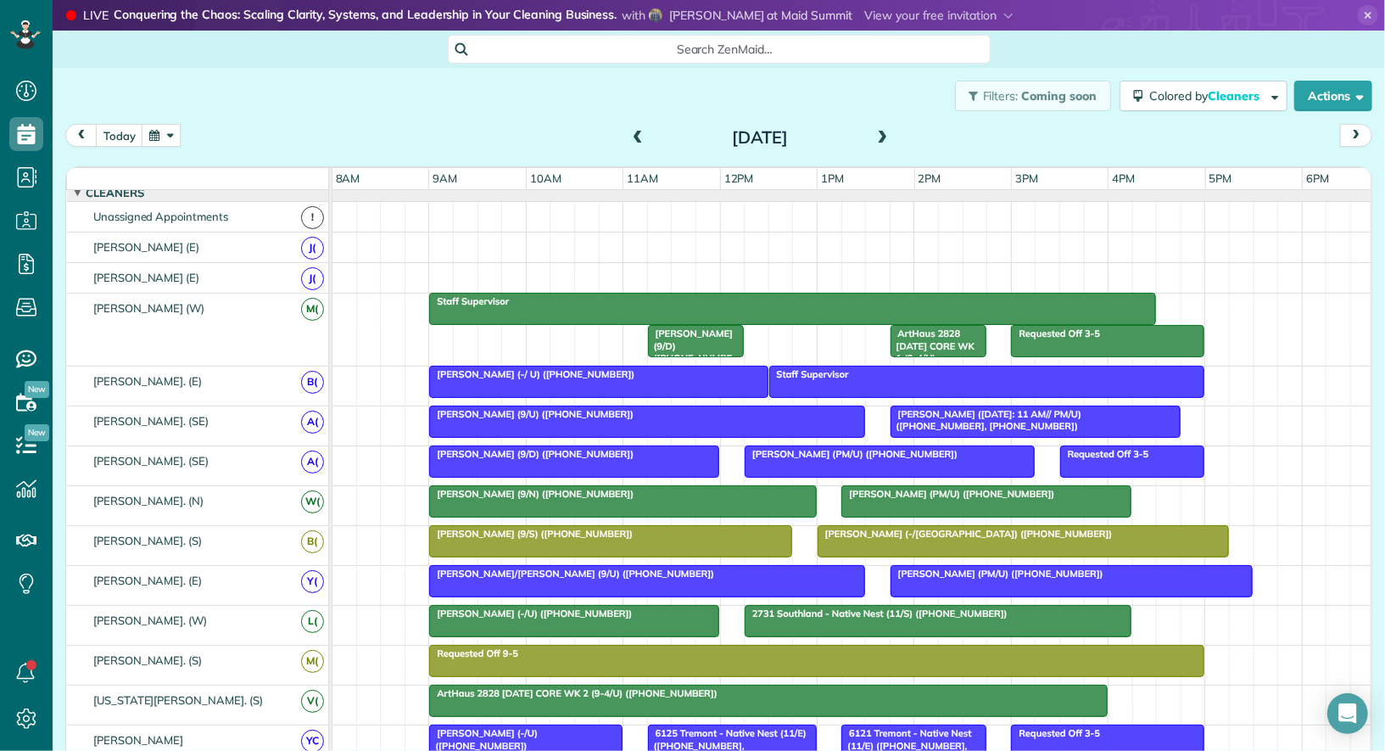
scroll to position [0, 0]
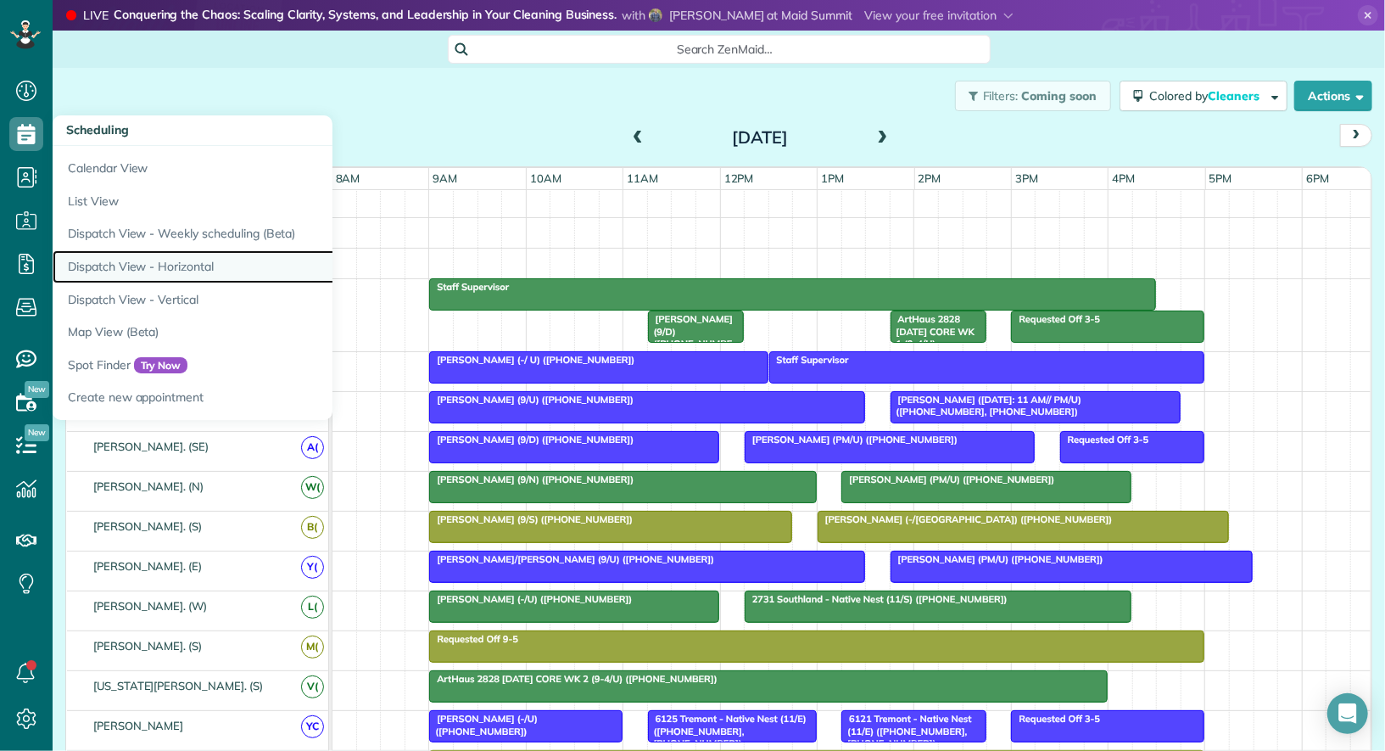
click at [170, 260] on link "Dispatch View - Horizontal" at bounding box center [265, 266] width 424 height 33
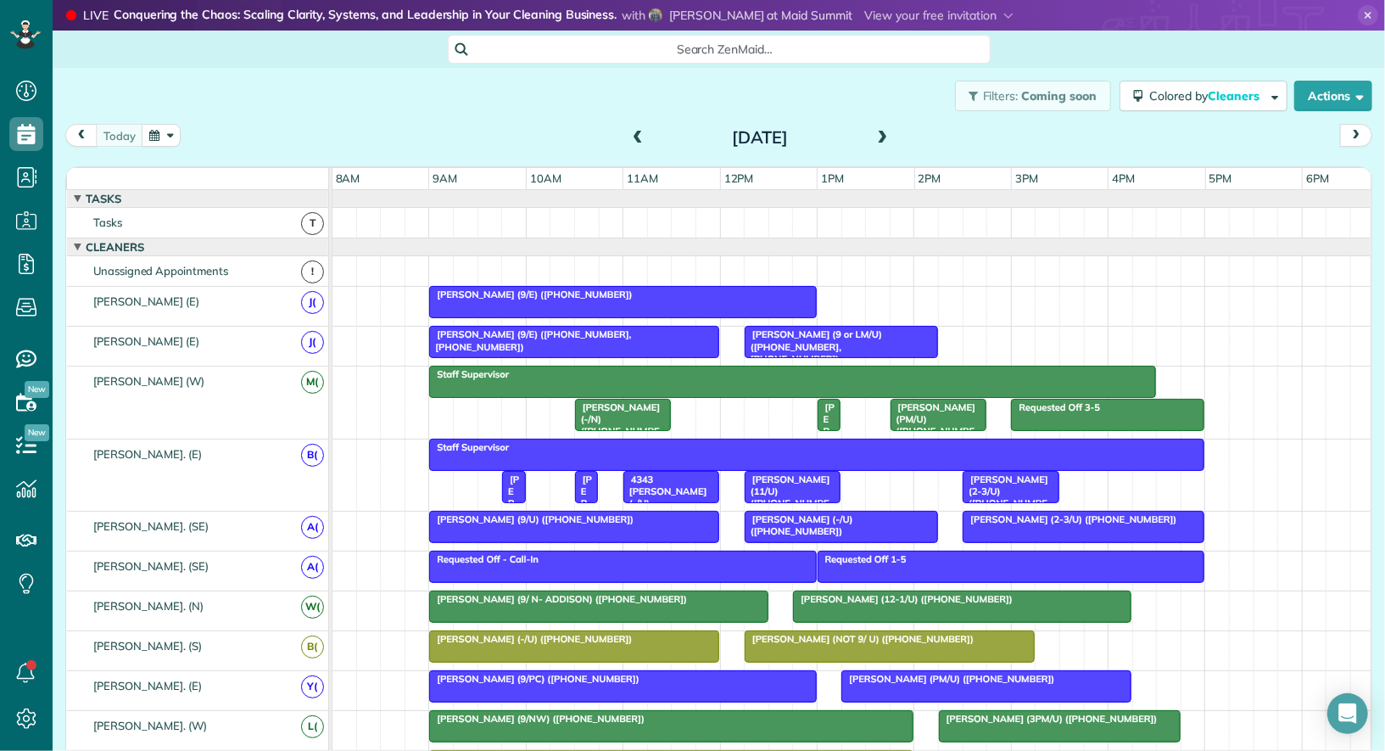
scroll to position [10, 0]
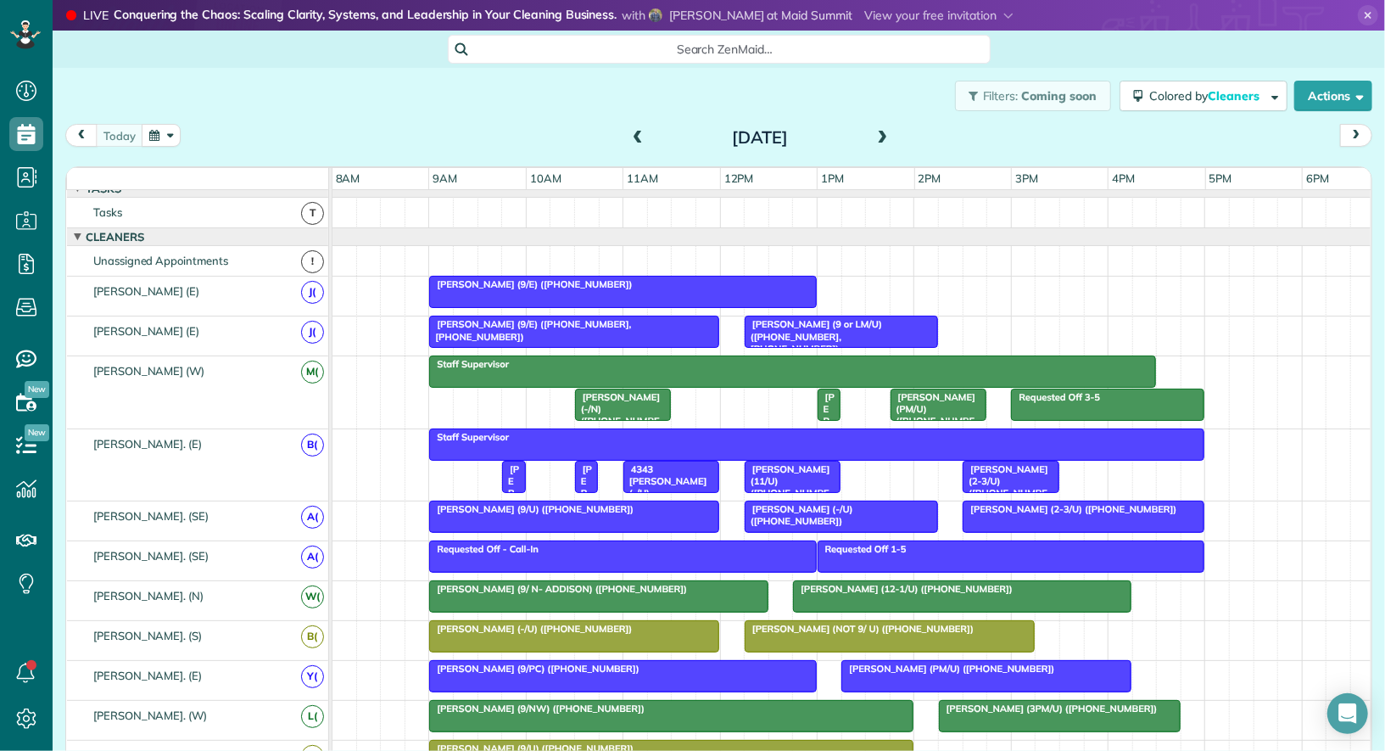
click at [891, 141] on div "[DATE]" at bounding box center [759, 137] width 271 height 27
click at [882, 136] on span at bounding box center [883, 138] width 19 height 15
